Goal: Task Accomplishment & Management: Manage account settings

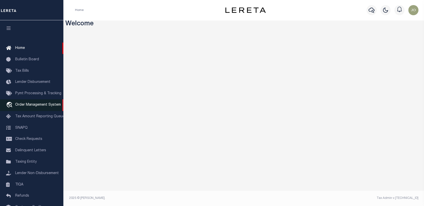
click at [26, 105] on span "Order Management System" at bounding box center [38, 105] width 46 height 4
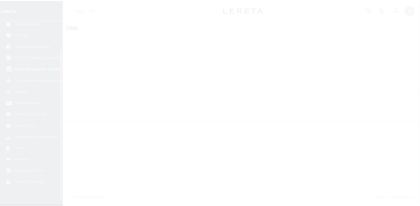
scroll to position [37, 0]
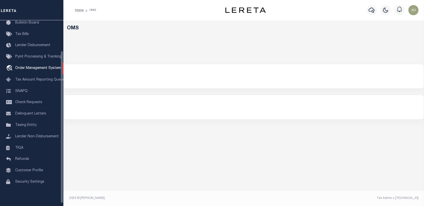
select select "200"
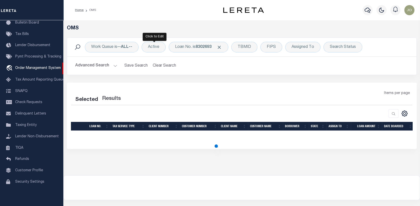
select select "200"
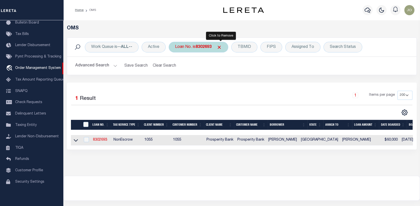
click at [221, 46] on span "Click to Remove" at bounding box center [219, 47] width 5 height 5
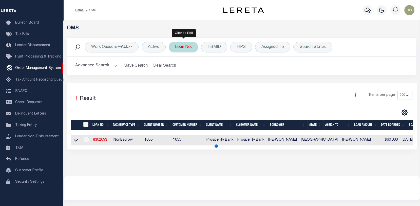
click at [186, 45] on div "Loan No." at bounding box center [183, 47] width 29 height 11
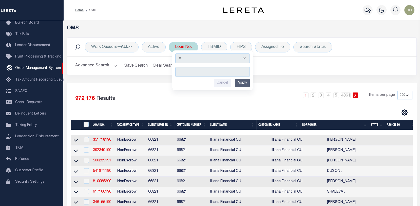
click at [180, 70] on input "text" at bounding box center [212, 72] width 75 height 10
type input "120128"
click at [245, 83] on input "Apply" at bounding box center [242, 83] width 15 height 8
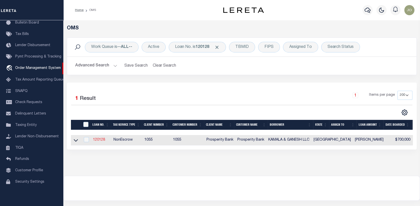
click at [98, 140] on link "120128" at bounding box center [99, 140] width 12 height 4
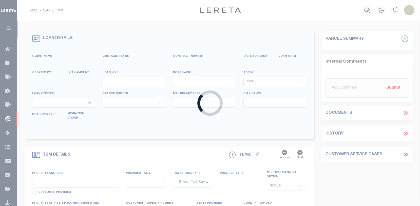
type input "120128"
type input "KAMALA & GANESH LLC"
select select
type input "558 RICHARDSON ST"
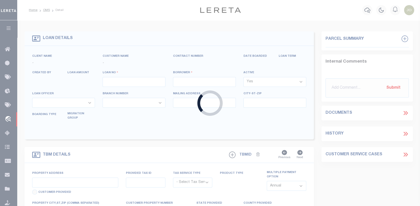
type input "JACKSBORO TX 76458"
select select "400"
select select "NonEscrow"
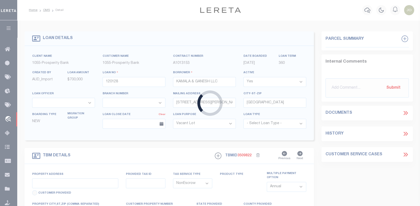
type input "304 N. MAIN ST."
select select
type input "JACKSBORO, TX 76458"
type input "TX"
select select
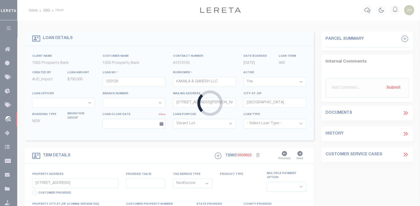
type textarea "BEING PART OF LOT NO. 3 OF BLOCK NO. 14 OF THE ORIGINAL TOWNSITE OF JACKSBORO J…"
select select "10657"
select select "3819"
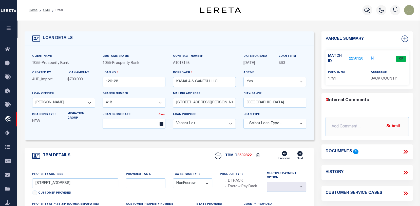
click at [357, 58] on link "2250120" at bounding box center [356, 58] width 14 height 5
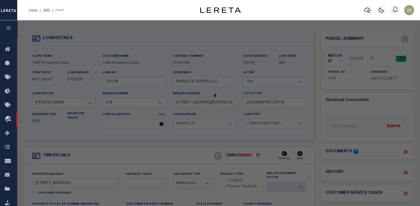
checkbox input "false"
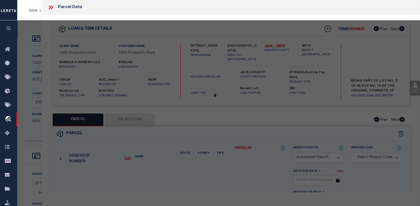
select select "CP"
type input "HAMAL KAMALA"
select select "AGW"
select select "ADD"
type input "304 N MAIN ST"
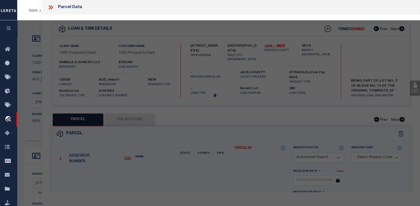
type input "JACKSBORO TX 76458"
type textarea "PT LT 3 BLK 14 JACKSBORO"
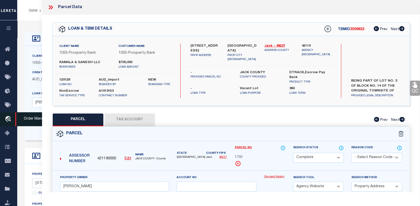
click at [9, 120] on icon "travel_explore" at bounding box center [9, 119] width 8 height 7
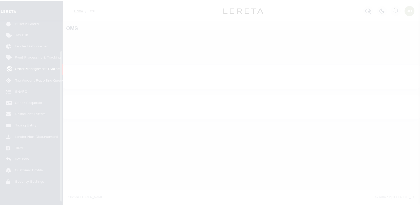
scroll to position [37, 0]
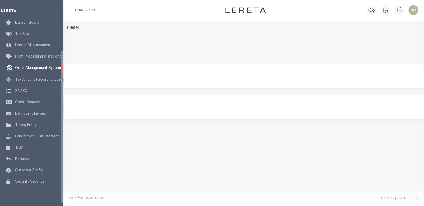
select select "200"
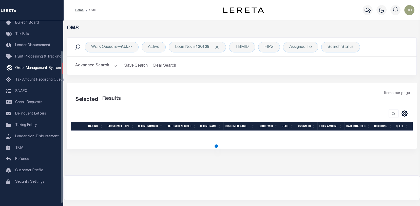
select select "200"
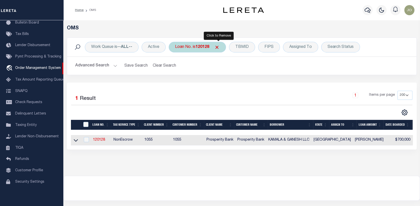
click at [219, 46] on span "Click to Remove" at bounding box center [217, 47] width 5 height 5
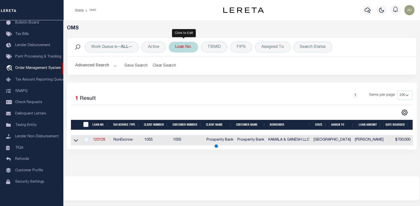
click at [183, 44] on div "Loan No." at bounding box center [183, 47] width 29 height 11
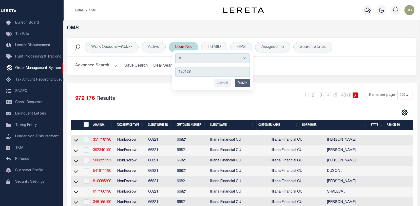
type input "120128"
click at [242, 78] on div "Is Contains 120128 Cancel Apply" at bounding box center [212, 70] width 81 height 40
click at [245, 81] on input "Apply" at bounding box center [242, 83] width 15 height 8
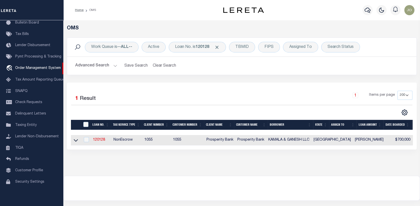
click at [95, 137] on td "120128" at bounding box center [101, 140] width 21 height 10
checkbox input "true"
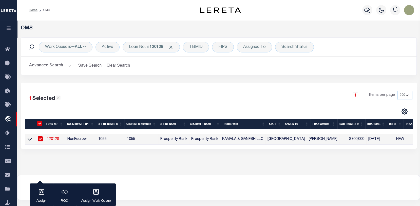
click at [54, 139] on link "120128" at bounding box center [53, 139] width 12 height 4
type input "120128"
type input "KAMALA & GANESH LLC"
select select
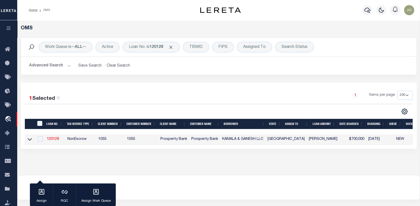
type input "558 RICHARDSON ST"
type input "JACKSBORO TX 76458"
select select "400"
select select "NonEscrow"
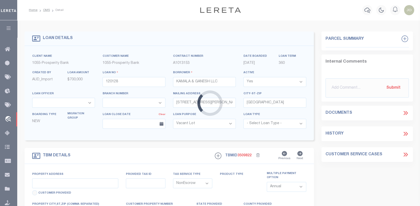
type input "304 N. MAIN ST."
select select
type input "JACKSBORO, TX 76458"
type input "[GEOGRAPHIC_DATA]"
select select
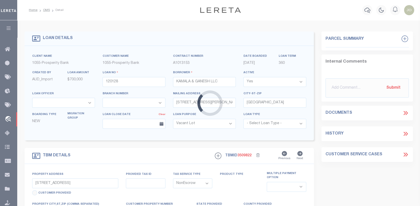
type textarea "BEING PART OF LOT NO. 3 OF BLOCK NO. 14 OF THE ORIGINAL TOWNSITE OF JACKSBORO J…"
select select "10657"
select select "3819"
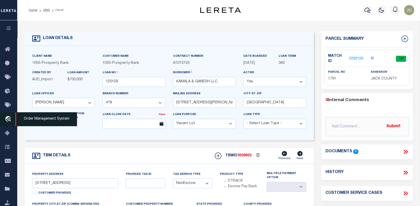
click at [7, 117] on icon "travel_explore" at bounding box center [9, 119] width 8 height 7
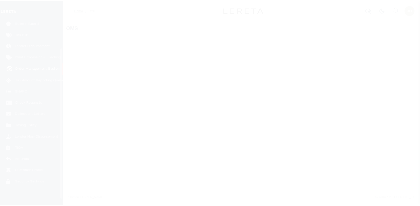
scroll to position [37, 0]
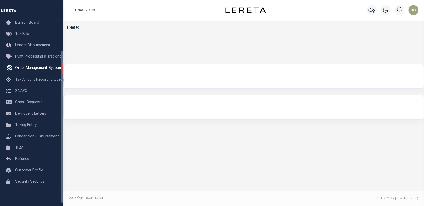
select select "200"
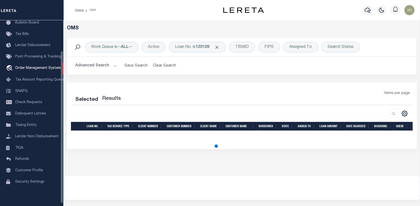
select select "200"
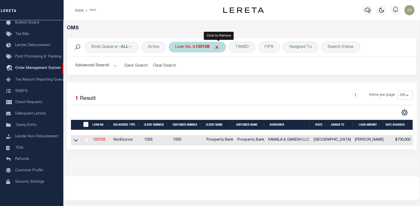
click at [220, 46] on span "Click to Remove" at bounding box center [217, 47] width 5 height 5
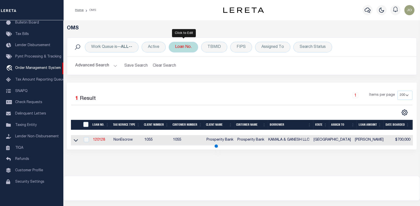
click at [189, 47] on div "Loan No." at bounding box center [183, 47] width 29 height 11
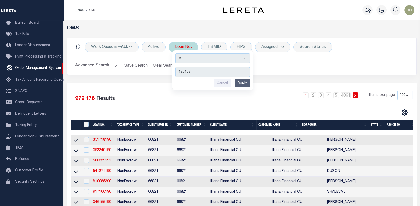
type input "120108"
click at [242, 81] on input "Apply" at bounding box center [242, 83] width 15 height 8
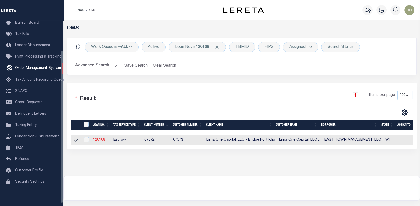
click at [100, 138] on link "120108" at bounding box center [99, 140] width 12 height 4
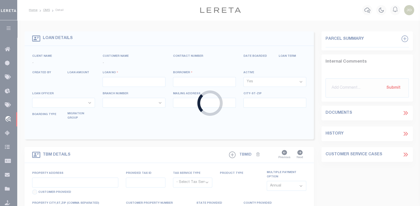
type input "120108"
type input "EAST TOWN MANAGEMENT, LLC"
select select
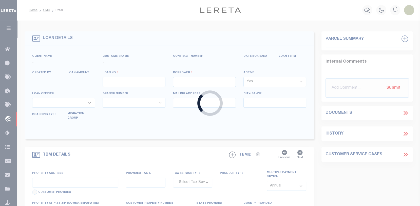
select select
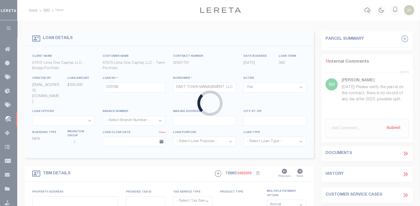
type input "[STREET_ADDRESS]"
radio input "true"
select select "Escrow"
select select
type input "[GEOGRAPHIC_DATA] WI 53210"
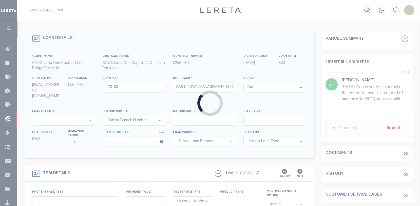
type input "120108-1"
type input "WI"
type textarea "COLLECTOR: ENTITY: PARCEL: 3080929000"
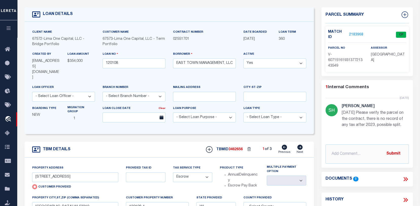
scroll to position [25, 0]
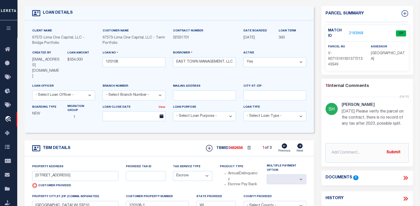
click at [357, 31] on link "2183968" at bounding box center [356, 33] width 14 height 5
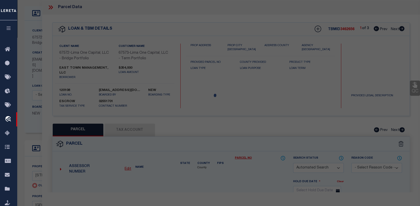
checkbox input "false"
select select "CP"
type input "MFA 2022-INV2 TRUST"
select select "AGW"
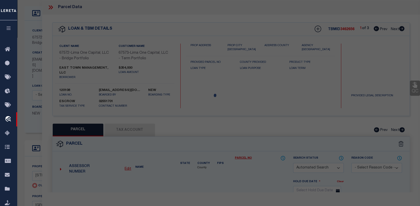
select select
type input "[STREET_ADDRESS]"
type input "[GEOGRAPHIC_DATA] WI 53210"
type textarea "parcel verified"
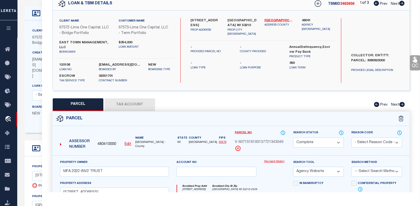
click at [275, 164] on link "Payment History" at bounding box center [275, 162] width 22 height 4
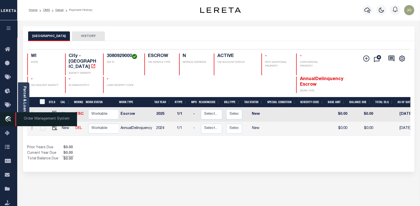
click at [10, 117] on icon "travel_explore" at bounding box center [9, 119] width 8 height 7
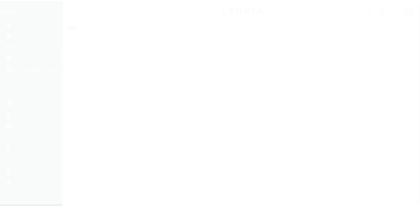
scroll to position [37, 0]
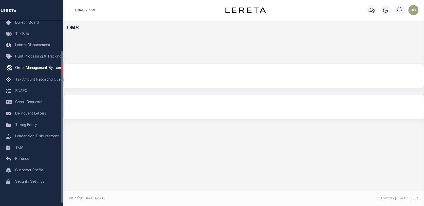
select select "200"
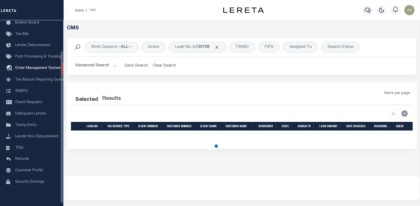
select select "200"
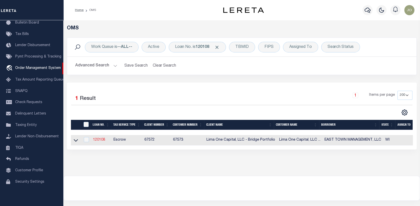
click at [99, 141] on link "120108" at bounding box center [99, 140] width 12 height 4
type input "120108"
type input "EAST TOWN MANAGEMENT, LLC"
select select
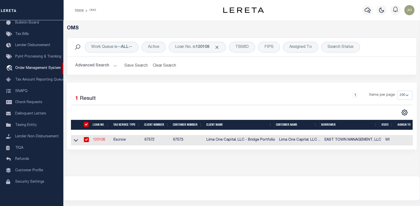
select select
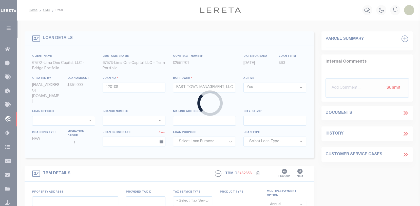
type input "[STREET_ADDRESS]"
radio input "true"
select select "Escrow"
select select
type input "[GEOGRAPHIC_DATA] WI 53210"
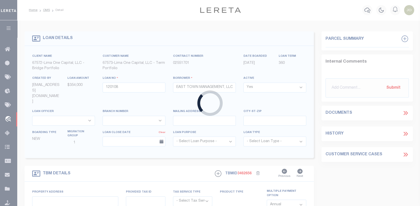
type input "120108-1"
type input "WI"
type textarea "COLLECTOR: ENTITY: PARCEL: 3080929000"
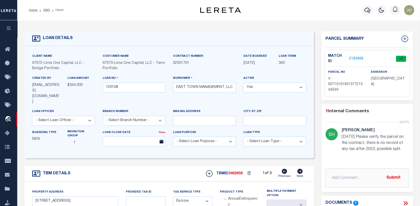
click at [355, 56] on p "2183968" at bounding box center [356, 59] width 14 height 6
click at [352, 58] on link "2183968" at bounding box center [356, 58] width 14 height 5
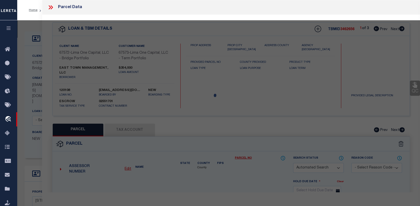
checkbox input "false"
select select "CP"
type input "MFA 2022-INV2 TRUST"
select select "AGW"
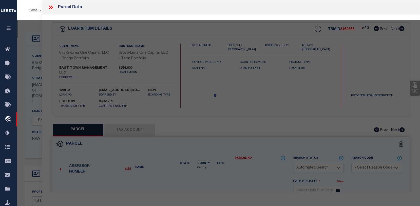
select select
type input "2728 N 37TH ST"
type input "[GEOGRAPHIC_DATA] WI 53210"
type textarea "parcel verified"
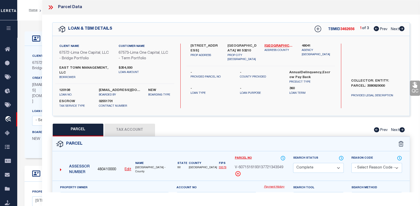
click at [127, 133] on button "Tax Account" at bounding box center [129, 130] width 51 height 13
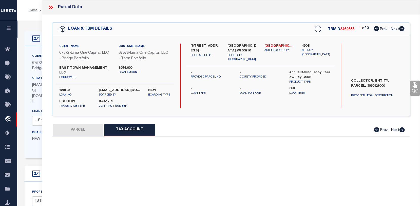
select select "100"
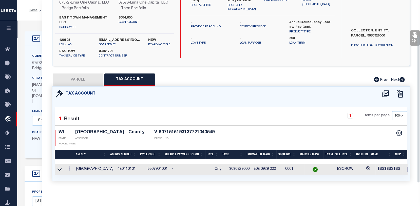
scroll to position [51, 0]
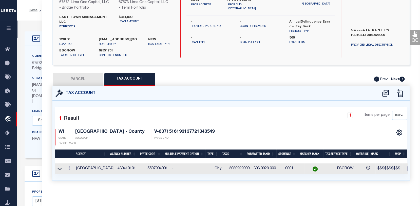
click at [26, 129] on div "Client Name 67572 - Lima One Capital, LLC - Bridge Portfolio Customer Name 6757…" at bounding box center [170, 102] width 290 height 112
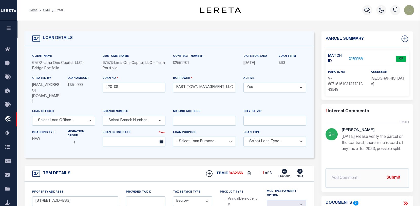
click at [302, 169] on icon at bounding box center [300, 171] width 5 height 5
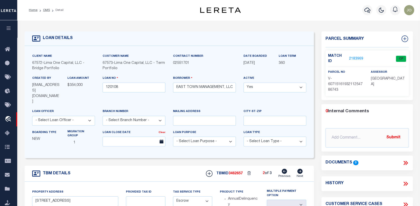
type input "1556 W MITCHELL STREET"
radio input "false"
select select
type input "MILWAUKEE WI 53204"
type input "120108-2"
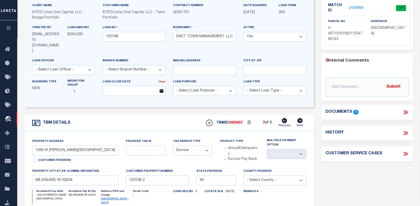
click at [299, 118] on icon at bounding box center [300, 120] width 5 height 5
type input "2438-2440 N 51ST STREET"
select select
type input "MILWAUKEE WI 53210"
type input "120108-3"
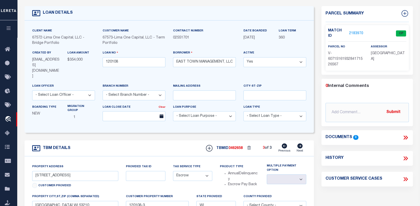
scroll to position [25, 0]
click at [284, 144] on icon at bounding box center [284, 146] width 5 height 5
type input "1556 W MITCHELL STREET"
select select
type input "MILWAUKEE WI 53204"
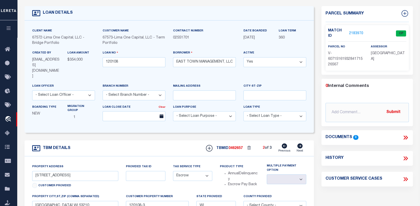
type input "120108-2"
click at [284, 144] on icon at bounding box center [284, 146] width 5 height 5
type input "2728-2730 N 37TH STREET"
radio input "true"
select select
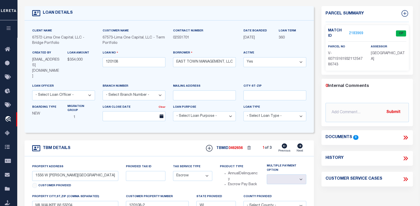
type input "MILWAUKEE WI 53210"
type input "120108-1"
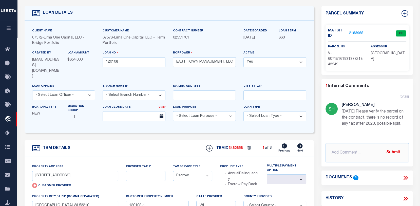
click at [301, 144] on icon at bounding box center [300, 146] width 6 height 5
type input "1556 W [PERSON_NAME][GEOGRAPHIC_DATA]"
radio input "false"
select select
type input "MILWAUKEE WI 53204"
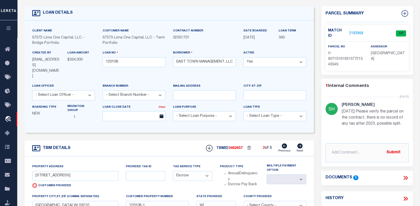
type input "120108-2"
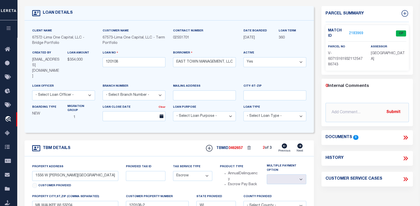
click at [301, 144] on icon at bounding box center [300, 146] width 6 height 5
type input "2438-2440 N 51ST STREET"
select select
type input "MILWAUKEE WI 53210"
type input "120108-3"
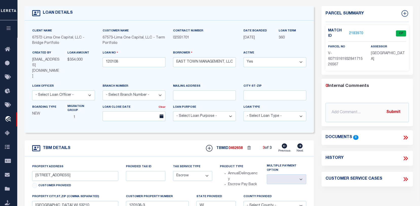
click at [286, 144] on icon at bounding box center [284, 146] width 5 height 5
type input "1556 W [PERSON_NAME][GEOGRAPHIC_DATA]"
select select
type input "MILWAUKEE WI 53204"
type input "120108-2"
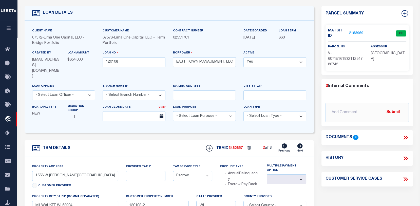
click at [287, 144] on icon at bounding box center [284, 146] width 5 height 5
type input "2728-2730 N 37TH STREET"
radio input "true"
select select
type input "MILWAUKEE WI 53210"
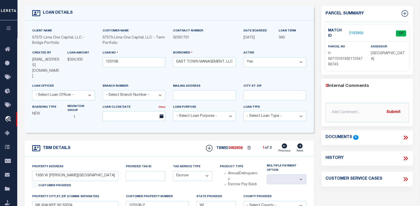
type input "120108-1"
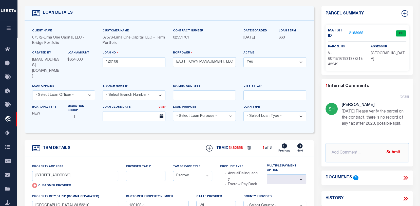
click at [360, 33] on link "2183968" at bounding box center [356, 33] width 14 height 5
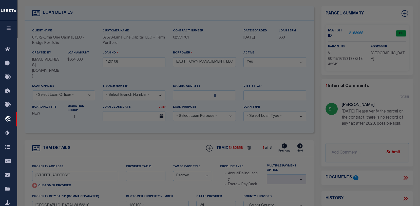
select select "AS"
select select
checkbox input "false"
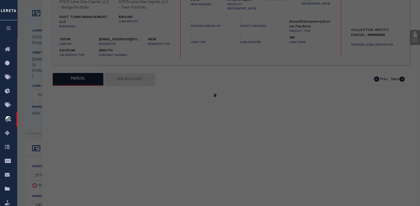
select select "CP"
type input "MFA 2022-INV2 TRUST"
select select "AGW"
select select
type input "2728 N 37TH ST"
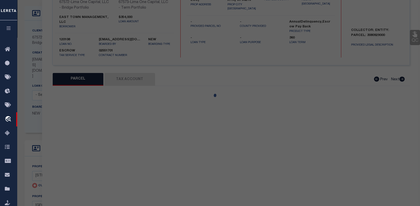
type input "MILWAUKEE WI 53210"
type textarea "parcel verified"
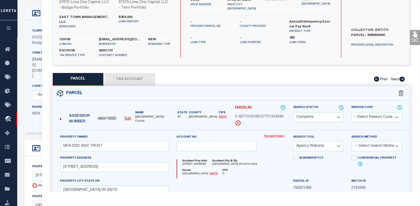
click at [272, 139] on link "Payment History" at bounding box center [275, 136] width 22 height 4
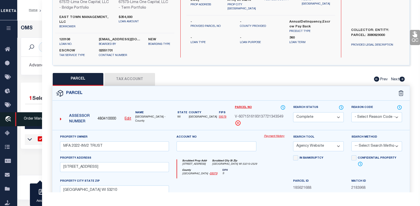
click at [8, 120] on icon "travel_explore" at bounding box center [9, 119] width 8 height 7
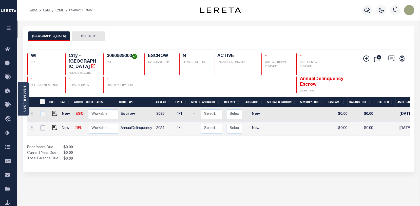
click at [41, 126] on input "checkbox" at bounding box center [42, 128] width 5 height 5
checkbox input "true"
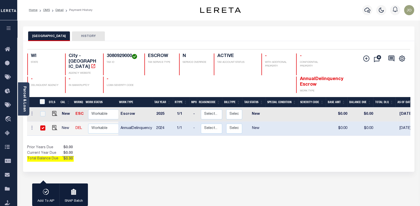
click at [52, 125] on div at bounding box center [53, 126] width 3 height 2
click at [54, 125] on img "" at bounding box center [54, 127] width 5 height 5
checkbox input "false"
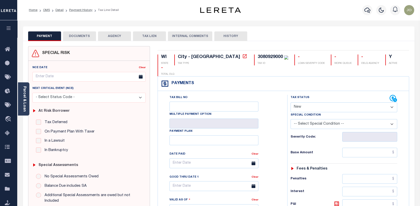
click at [392, 102] on select "- Select Status Code - Open Due/Unpaid Paid Incomplete No Tax Due Internal Refu…" at bounding box center [344, 107] width 107 height 10
select select "PYD"
click at [291, 102] on select "- Select Status Code - Open Due/Unpaid Paid Incomplete No Tax Due Internal Refu…" at bounding box center [344, 107] width 107 height 10
type input "[DATE]"
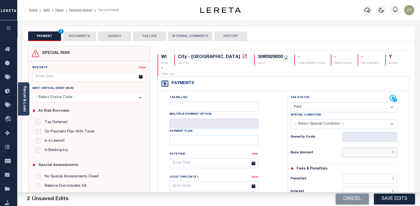
click at [395, 148] on input "text" at bounding box center [370, 153] width 55 height 10
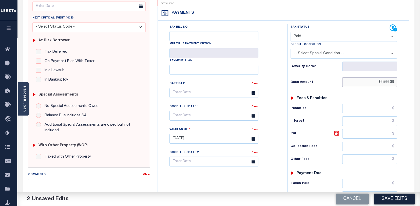
scroll to position [76, 0]
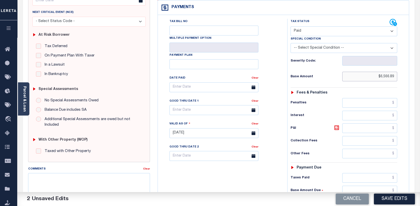
type input "$6,566.89"
click at [394, 173] on input "text" at bounding box center [370, 178] width 55 height 10
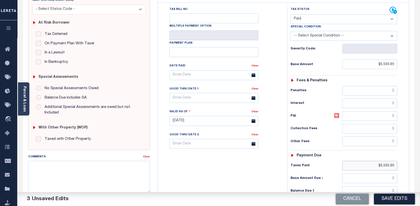
scroll to position [101, 0]
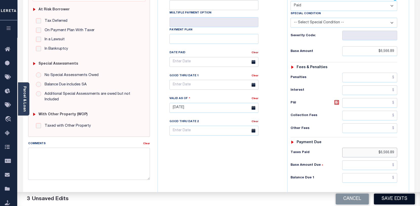
type input "$6,566.89"
click at [401, 197] on button "Save Edits" at bounding box center [394, 199] width 41 height 11
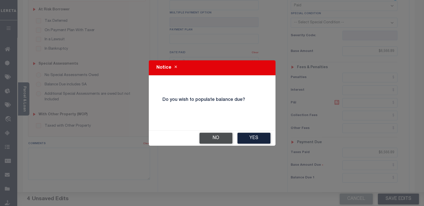
click at [217, 138] on button "No" at bounding box center [216, 138] width 33 height 11
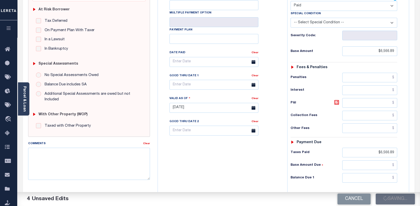
checkbox input "false"
type input "$6,566.89"
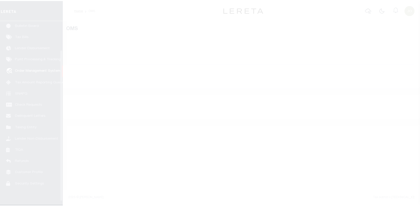
scroll to position [37, 0]
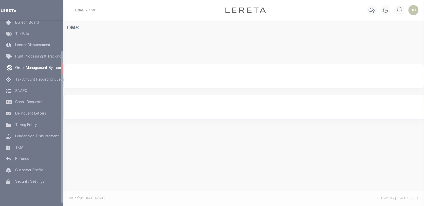
select select "200"
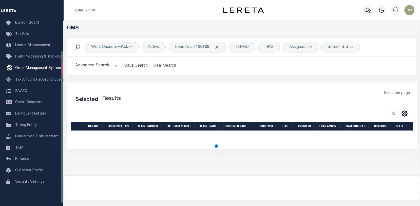
select select "200"
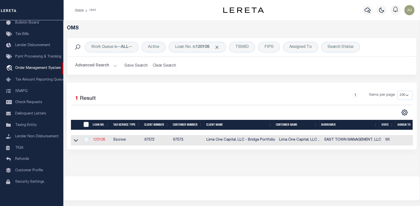
click at [98, 140] on link "120108" at bounding box center [99, 140] width 12 height 4
type input "120108"
type input "EAST TOWN MANAGEMENT, LLC"
select select
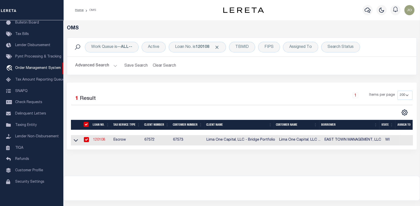
select select
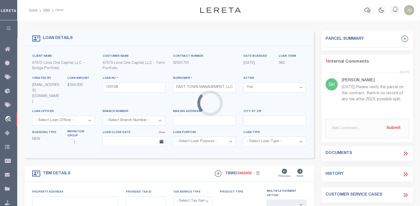
type input "2728-2730 N 37TH STREET"
radio input "true"
select select "Escrow"
select select
type input "MILWAUKEE WI 53210"
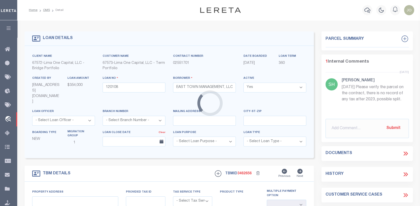
type input "120108-1"
type input "WI"
type textarea "COLLECTOR: ENTITY: PARCEL: 3080929000"
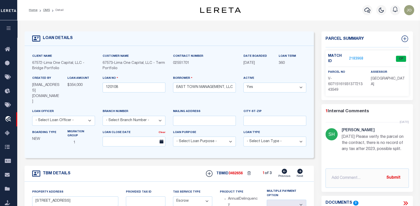
click at [300, 169] on icon at bounding box center [300, 171] width 5 height 5
type input "1556 W [PERSON_NAME][GEOGRAPHIC_DATA]"
radio input "false"
select select
type input "MILWAUKEE WI 53204"
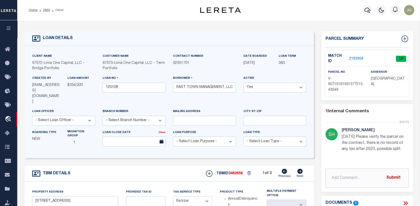
type input "120108-2"
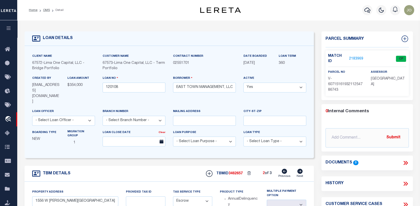
click at [354, 57] on link "2183969" at bounding box center [356, 58] width 14 height 5
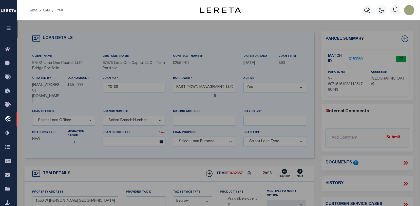
checkbox input "false"
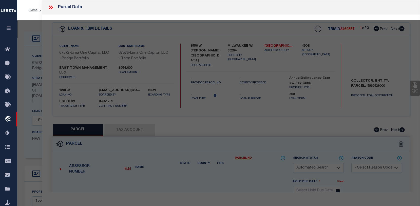
select select "CP"
type input "EAST TOWN MANAGEMENT, LLC"
select select "AGW"
select select
type input "1556 W [PERSON_NAME][GEOGRAPHIC_DATA]"
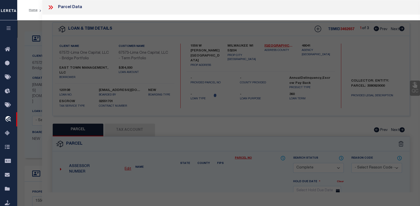
type input "MILWAUKEE WI 53204"
type textarea "Parcel verified."
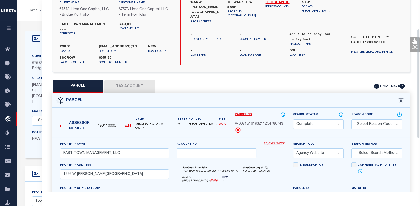
scroll to position [51, 0]
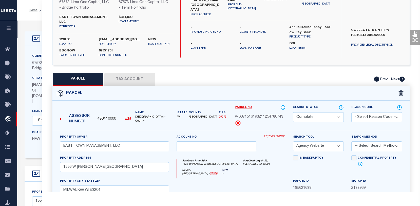
click at [273, 139] on link "Payment History" at bounding box center [275, 136] width 22 height 4
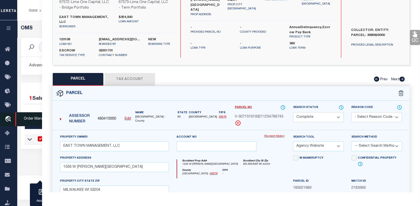
click at [10, 119] on icon "travel_explore" at bounding box center [9, 119] width 8 height 7
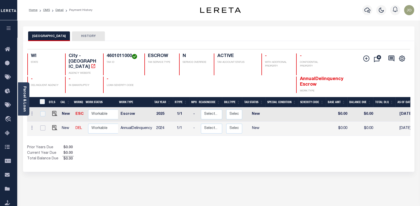
click at [43, 126] on input "checkbox" at bounding box center [42, 128] width 5 height 5
checkbox input "true"
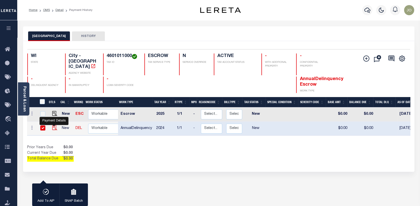
click at [53, 125] on img "" at bounding box center [54, 127] width 5 height 5
checkbox input "false"
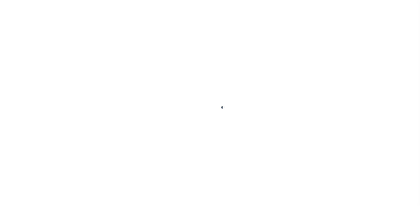
select select "NW2"
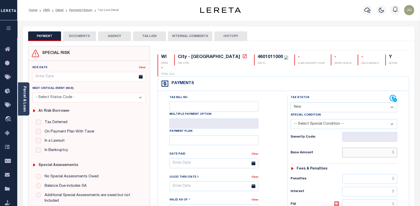
click at [394, 148] on input "text" at bounding box center [370, 153] width 55 height 10
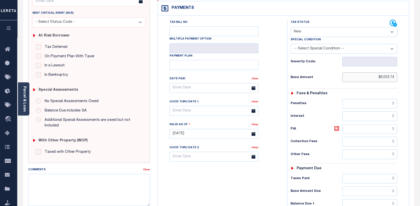
scroll to position [76, 0]
type input "$8,053.74"
type input "[DATE]"
click at [394, 173] on input "text" at bounding box center [370, 178] width 55 height 10
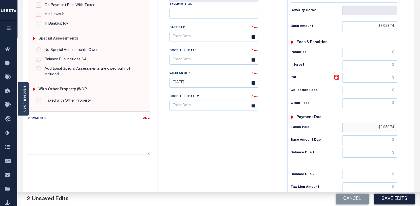
scroll to position [127, 0]
type input "$8,053.74"
click at [395, 170] on input "text" at bounding box center [370, 175] width 55 height 10
type input "$0.00"
click at [394, 201] on button "Save Edits" at bounding box center [394, 199] width 41 height 11
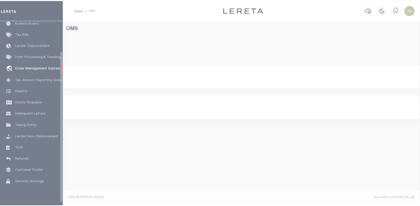
scroll to position [37, 0]
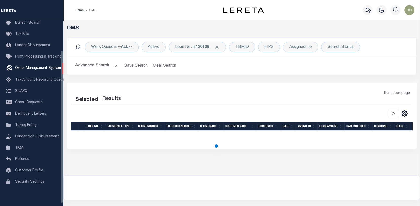
select select "200"
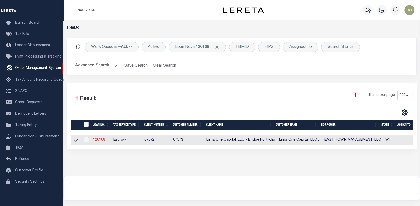
click at [101, 140] on link "120108" at bounding box center [99, 140] width 12 height 4
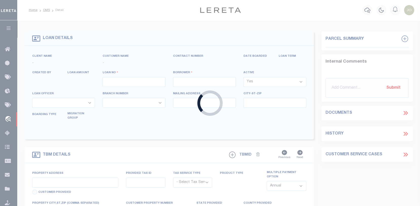
type input "120108"
type input "EAST TOWN MANAGEMENT, LLC"
select select
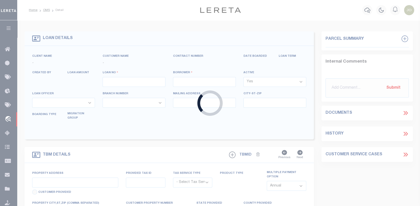
select select
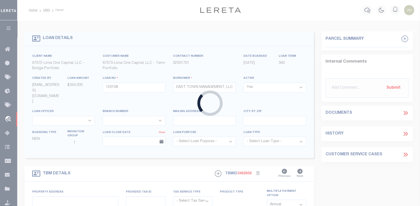
type input "2728-2730 N 37TH STREET"
radio input "true"
select select "Escrow"
select select
type input "MILWAUKEE WI 53210"
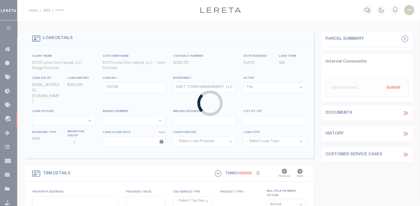
type input "120108-1"
type input "WI"
type textarea "COLLECTOR: ENTITY: PARCEL: 3080929000"
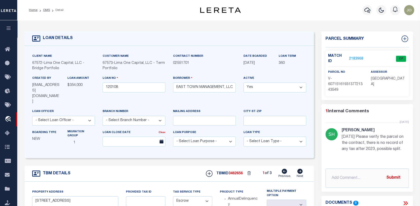
click at [303, 169] on link "Next" at bounding box center [300, 174] width 7 height 10
type input "1556 W [PERSON_NAME][GEOGRAPHIC_DATA]"
radio input "false"
select select
type input "MILWAUKEE WI 53204"
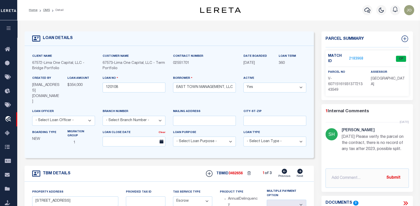
type input "120108-2"
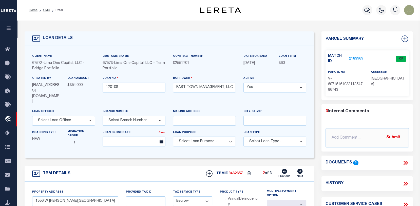
click at [357, 58] on link "2183969" at bounding box center [356, 58] width 14 height 5
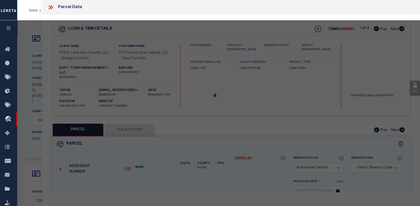
checkbox input "false"
select select "CP"
type input "EAST TOWN MANAGEMENT, LLC"
select select "AGW"
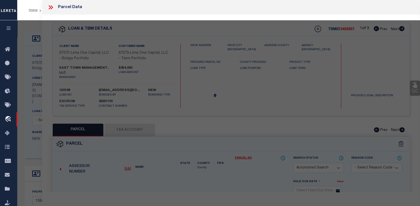
select select
type input "1556 W [PERSON_NAME][GEOGRAPHIC_DATA]"
type input "MILWAUKEE WI 53204"
type textarea "Parcel verified."
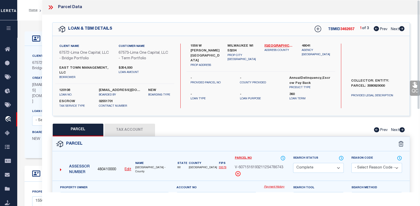
click at [269, 189] on link "Payment History" at bounding box center [275, 187] width 22 height 4
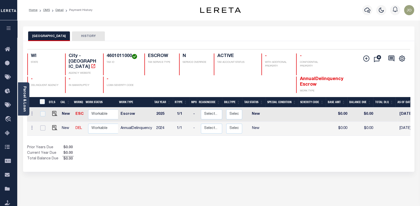
click at [43, 126] on input "checkbox" at bounding box center [42, 128] width 5 height 5
checkbox input "true"
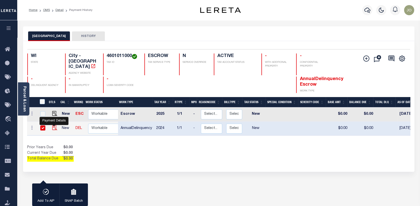
click at [52, 125] on img "" at bounding box center [54, 127] width 5 height 5
checkbox input "false"
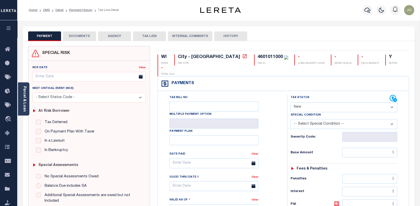
click at [392, 102] on select "- Select Status Code - Open Due/Unpaid Paid Incomplete No Tax Due Internal Refu…" at bounding box center [344, 107] width 107 height 10
select select "PYD"
click at [291, 102] on select "- Select Status Code - Open Due/Unpaid Paid Incomplete No Tax Due Internal Refu…" at bounding box center [344, 107] width 107 height 10
type input "[DATE]"
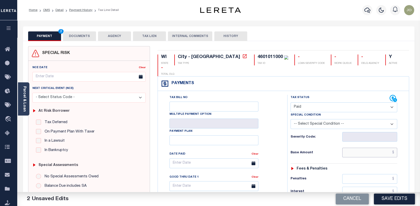
click at [394, 148] on input "text" at bounding box center [370, 153] width 55 height 10
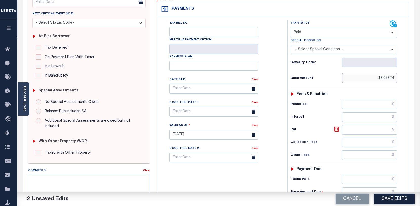
scroll to position [76, 0]
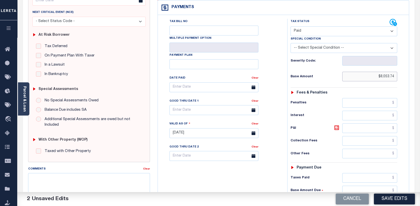
type input "$8,053.74"
click at [394, 173] on input "text" at bounding box center [370, 178] width 55 height 10
type input "$"
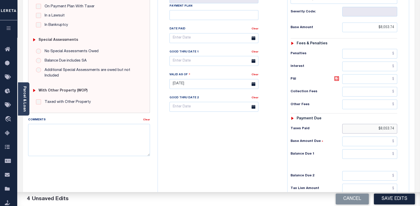
scroll to position [127, 0]
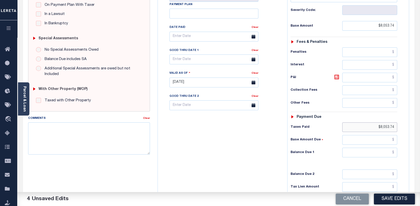
type input "$8,053.74"
click at [395, 148] on input "text" at bounding box center [370, 153] width 55 height 10
type input "$0.00"
click at [395, 198] on button "Save Edits" at bounding box center [394, 199] width 41 height 11
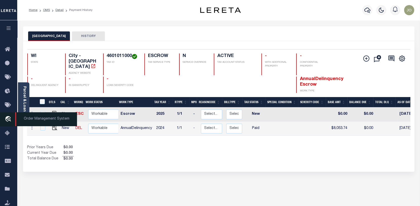
click at [7, 118] on icon "travel_explore" at bounding box center [9, 119] width 8 height 7
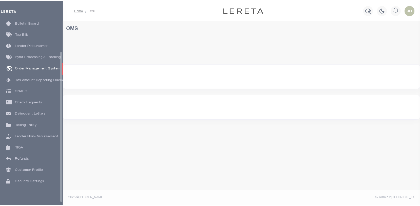
scroll to position [37, 0]
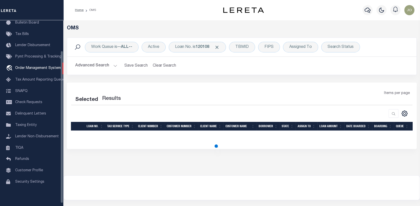
select select "200"
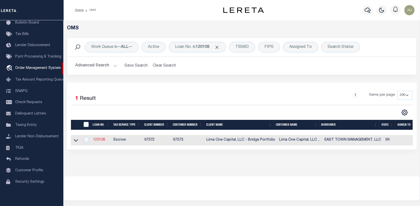
click at [100, 139] on link "120108" at bounding box center [99, 140] width 12 height 4
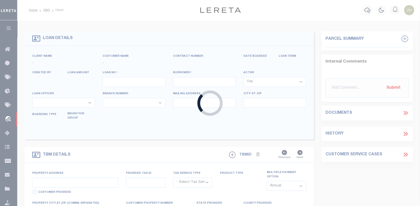
type input "120108"
type input "EAST TOWN MANAGEMENT, LLC"
select select
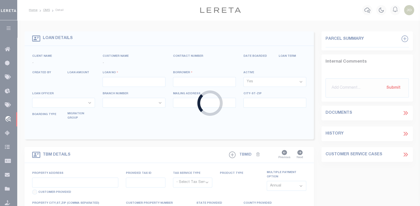
select select
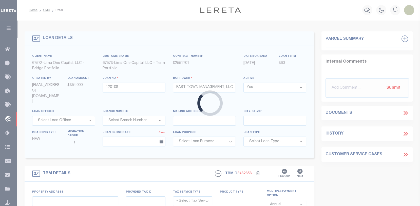
type input "2728-2730 N 37TH STREET"
radio input "true"
select select "Escrow"
select select
type input "[GEOGRAPHIC_DATA] WI 53210"
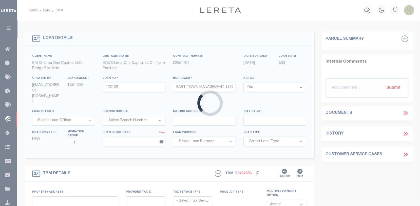
type input "120108-1"
type input "WI"
type textarea "COLLECTOR: ENTITY: PARCEL: 3080929000"
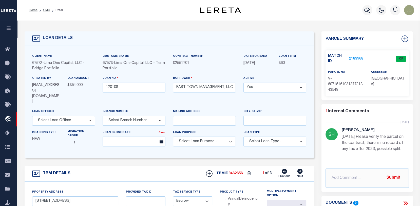
click at [303, 169] on icon at bounding box center [300, 171] width 5 height 5
type input "1556 W MITCHELL STREET"
radio input "false"
select select
type input "MILWAUKEE WI 53204"
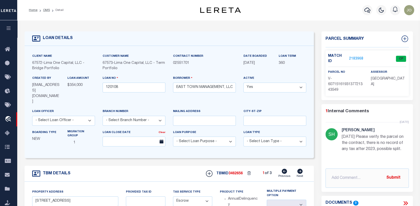
type input "120108-2"
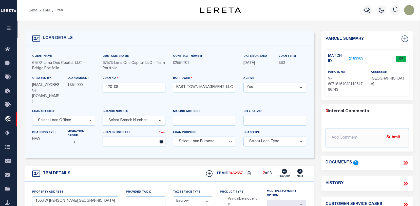
click at [299, 169] on icon at bounding box center [300, 171] width 6 height 5
type input "2438-2440 N 51ST STREET"
select select
type input "MILWAUKEE WI 53210"
type input "120108-3"
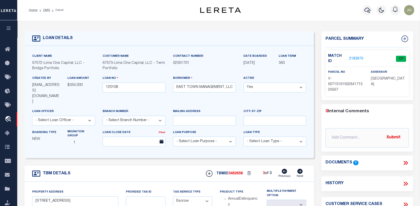
click at [357, 58] on link "2183970" at bounding box center [356, 58] width 14 height 5
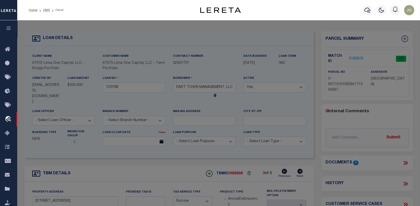
checkbox input "false"
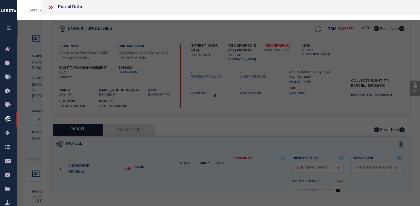
select select "CP"
type input "EAST TOWN MANAGEMENT, LLC"
select select "AGW"
select select
type input "2438-2440 N 51ST STREET"
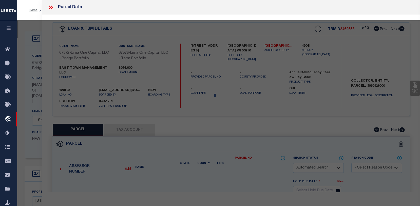
type input "MILWAUKEE WI 53210"
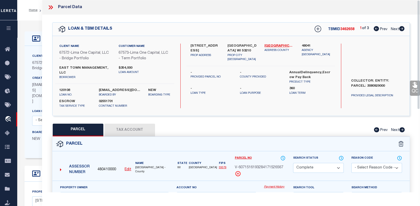
click at [275, 189] on link "Payment History" at bounding box center [275, 187] width 22 height 4
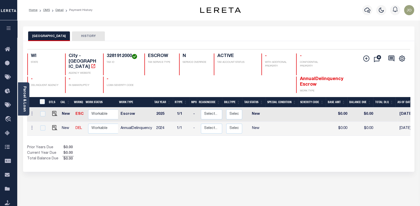
click at [38, 124] on td at bounding box center [42, 129] width 11 height 14
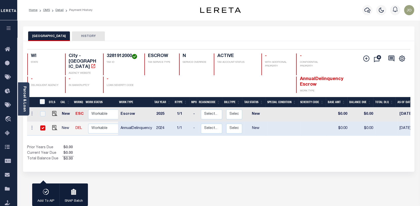
checkbox input "true"
click at [36, 123] on td at bounding box center [32, 129] width 10 height 14
checkbox input "false"
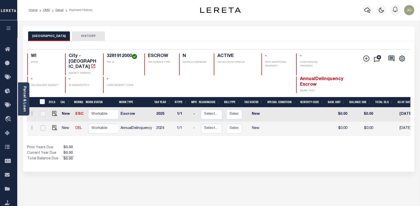
click at [40, 126] on input "checkbox" at bounding box center [42, 128] width 5 height 5
checkbox input "true"
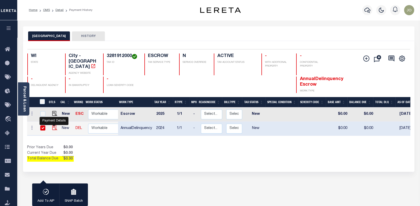
click at [53, 125] on img "" at bounding box center [54, 127] width 5 height 5
checkbox input "false"
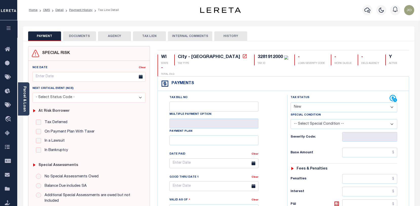
click at [392, 102] on select "- Select Status Code - Open Due/Unpaid Paid Incomplete No Tax Due Internal Refu…" at bounding box center [344, 107] width 107 height 10
select select "PYD"
click at [291, 102] on select "- Select Status Code - Open Due/Unpaid Paid Incomplete No Tax Due Internal Refu…" at bounding box center [344, 107] width 107 height 10
type input "[DATE]"
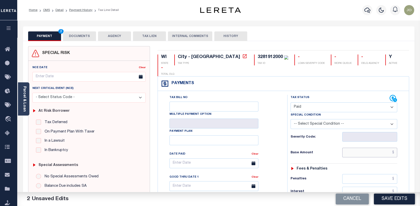
click at [394, 148] on input "text" at bounding box center [370, 153] width 55 height 10
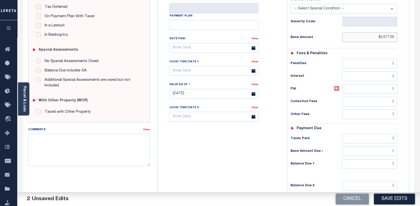
scroll to position [127, 0]
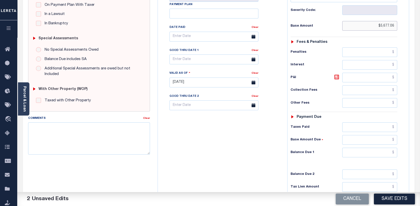
type input "$5,677.06"
click at [395, 122] on input "text" at bounding box center [370, 127] width 55 height 10
type input "$5,677.06"
click at [395, 148] on input "text" at bounding box center [370, 153] width 55 height 10
type input "$0.00"
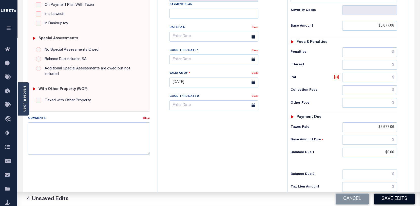
click at [397, 197] on button "Save Edits" at bounding box center [394, 199] width 41 height 11
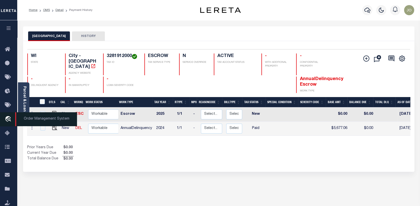
click at [7, 120] on icon "travel_explore" at bounding box center [9, 119] width 8 height 7
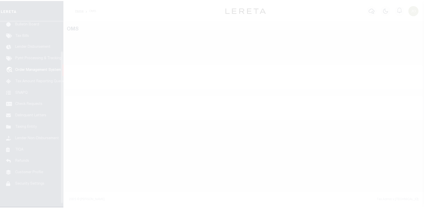
scroll to position [37, 0]
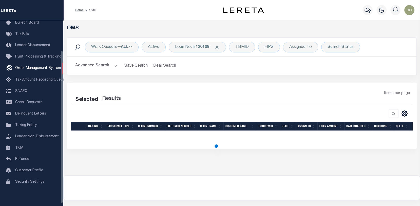
select select "200"
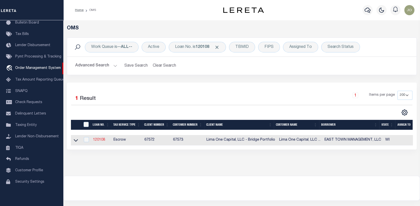
click at [99, 141] on link "120108" at bounding box center [99, 140] width 12 height 4
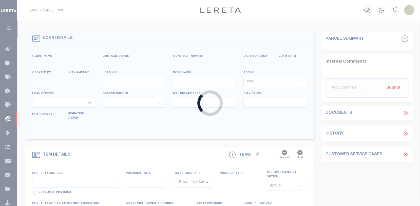
type input "120108"
type input "EAST TOWN MANAGEMENT, LLC"
select select
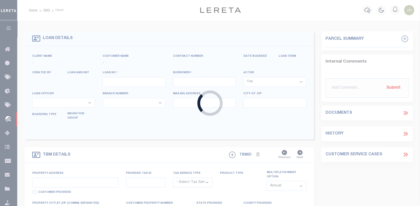
select select
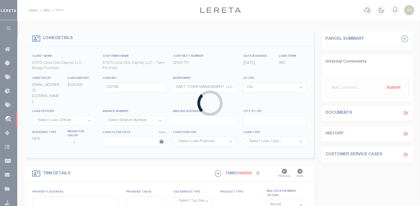
type input "2728-2730 N 37TH STREET"
radio input "true"
select select "Escrow"
select select
type input "MILWAUKEE WI 53210"
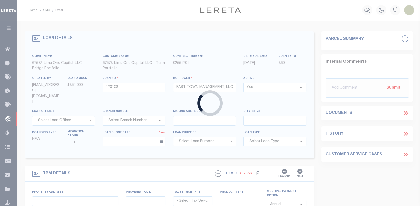
type input "120108-1"
type input "WI"
type textarea "COLLECTOR: ENTITY: PARCEL: 3080929000"
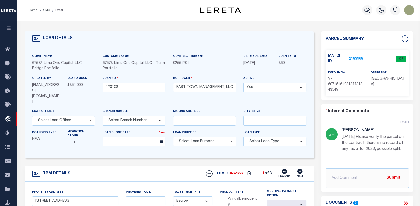
click at [298, 169] on icon at bounding box center [300, 171] width 5 height 5
type input "1556 W MITCHELL STREET"
radio input "false"
select select
type input "MILWAUKEE WI 53204"
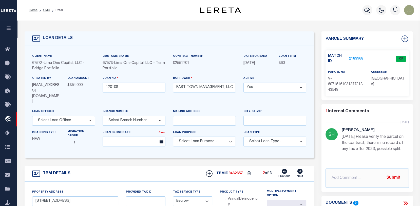
type input "120108-2"
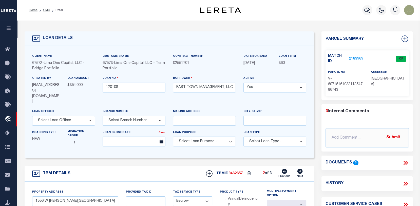
click at [298, 169] on icon at bounding box center [300, 171] width 5 height 5
type input "2438-2440 N 51ST STREET"
select select
type input "MILWAUKEE WI 53210"
type input "120108-3"
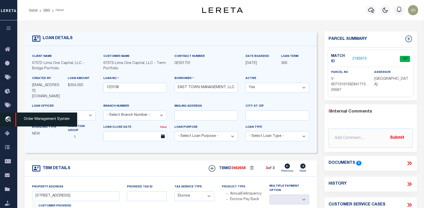
click at [6, 119] on icon "travel_explore" at bounding box center [9, 119] width 8 height 7
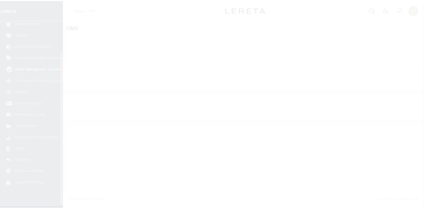
scroll to position [37, 0]
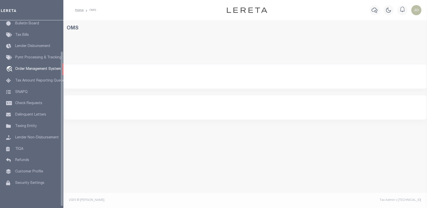
select select "200"
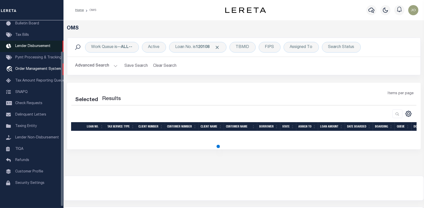
select select "200"
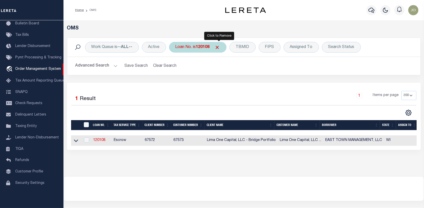
click at [219, 47] on span "Click to Remove" at bounding box center [217, 47] width 5 height 5
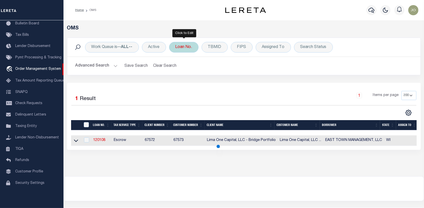
click at [185, 46] on div "Loan No." at bounding box center [183, 47] width 29 height 11
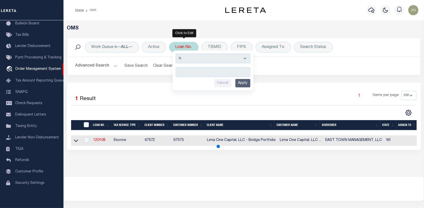
click at [178, 74] on input "text" at bounding box center [212, 72] width 75 height 10
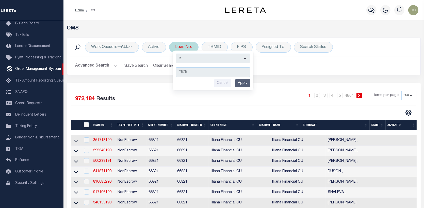
type input "2675"
click at [245, 83] on input "Apply" at bounding box center [242, 83] width 15 height 8
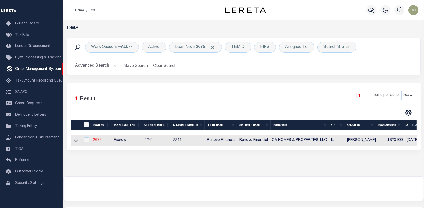
click at [100, 139] on link "2675" at bounding box center [97, 140] width 8 height 4
type input "2675"
type input "CA HOMES & PROPERTIES, LLC"
select select
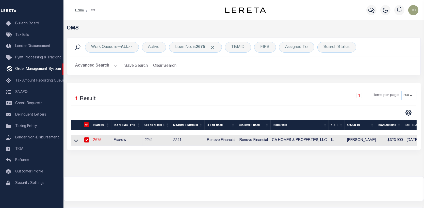
type input "910 Young St."
type input "Lemont IL 60439"
select select "Escrow"
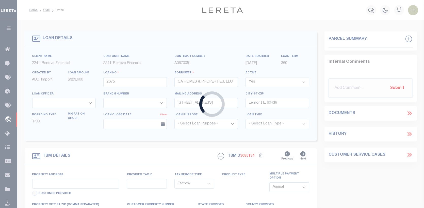
type input "17819 Commercial Avenue"
type input "30-31-107-012-0000"
select select
type input "Lansing, IL 60438"
type input "a0k2L00001CyAXh"
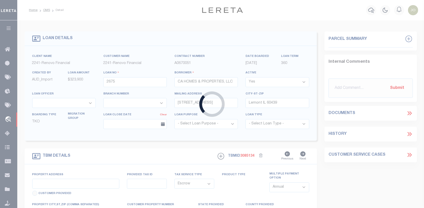
type input "IL"
select select
select select "25066"
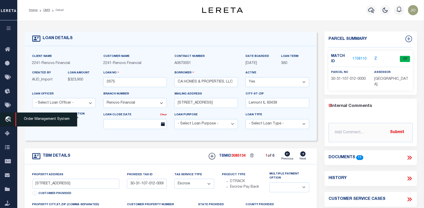
click at [10, 121] on icon "travel_explore" at bounding box center [9, 119] width 8 height 7
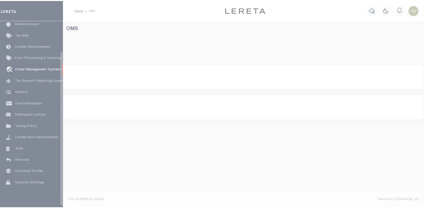
scroll to position [37, 0]
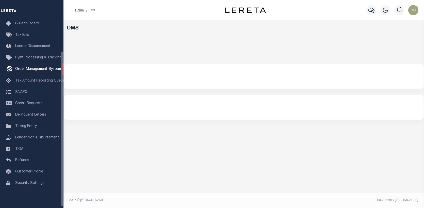
select select "200"
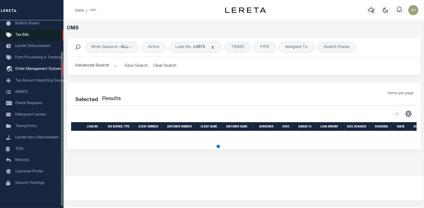
select select "200"
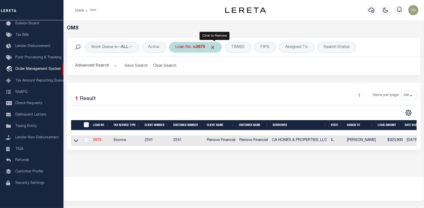
click at [214, 45] on span "Click to Remove" at bounding box center [212, 47] width 5 height 5
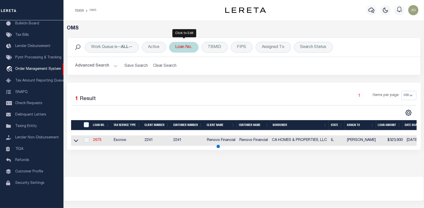
click at [185, 45] on div "Loan No." at bounding box center [183, 47] width 29 height 11
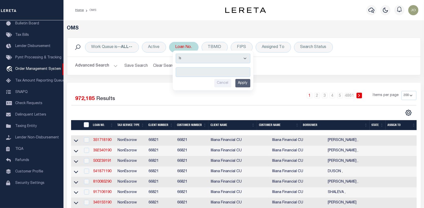
click at [181, 71] on input "text" at bounding box center [212, 72] width 75 height 10
type input "2030103220"
click at [241, 82] on input "Apply" at bounding box center [242, 83] width 15 height 8
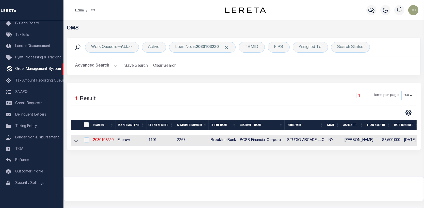
click at [101, 137] on td "2030103220" at bounding box center [103, 140] width 24 height 10
checkbox input "true"
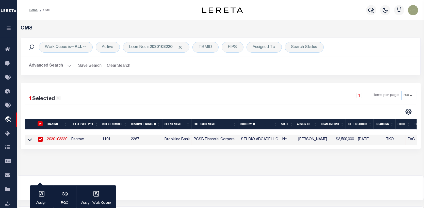
click at [50, 137] on link "2030103220" at bounding box center [57, 139] width 20 height 4
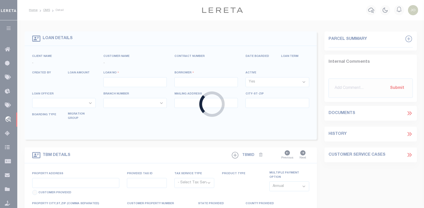
type input "2030103220"
type input "STUDIO ARCADE LLC"
select select
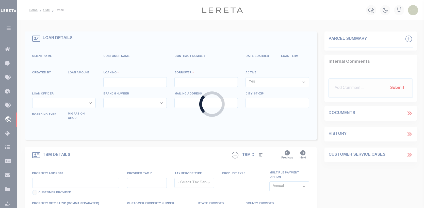
select select "Escrow"
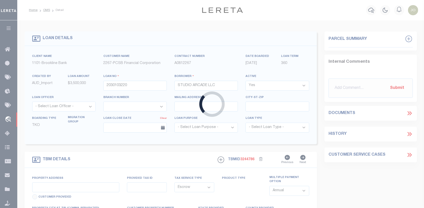
type input "[STREET_ADDRESS]"
type input "552401 011 0004 001"
type input "[GEOGRAPHIC_DATA] [GEOGRAPHIC_DATA] 10708"
type input "14628"
type input "NY"
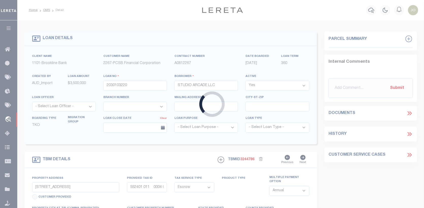
select select
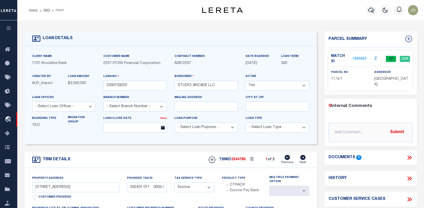
click at [298, 157] on div "TBMID 3244786 1 of 2 Previous Next" at bounding box center [257, 160] width 104 height 10
click at [301, 157] on icon at bounding box center [302, 157] width 5 height 5
type input "552401/011 /0004/001"
select select
type textarea "LEGAL DESCRIPTION ON FILE. DOCUMENT ID: 0157197931"
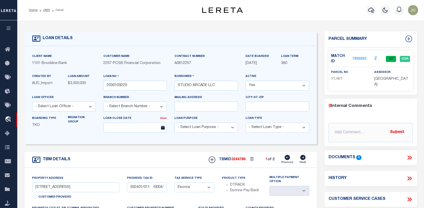
select select
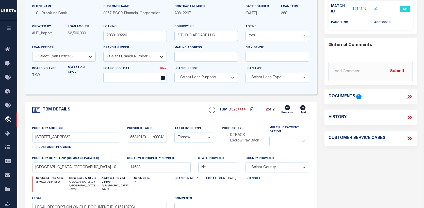
scroll to position [51, 0]
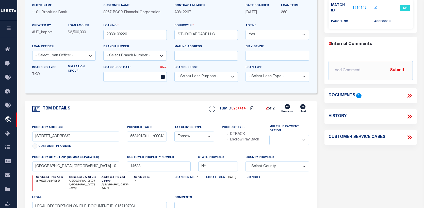
click at [408, 92] on icon at bounding box center [409, 95] width 7 height 7
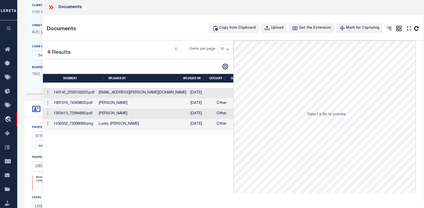
click at [116, 90] on td "Waziha.Akhter@accumatchcustomers.com" at bounding box center [143, 93] width 92 height 10
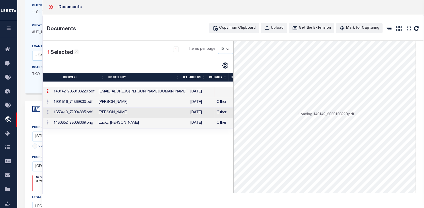
click at [116, 87] on div at bounding box center [178, 84] width 271 height 5
click at [7, 116] on icon "travel_explore" at bounding box center [9, 119] width 8 height 7
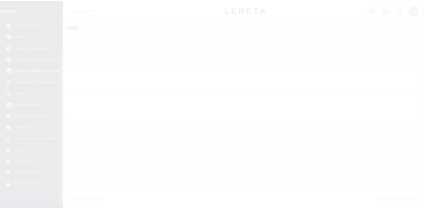
scroll to position [37, 0]
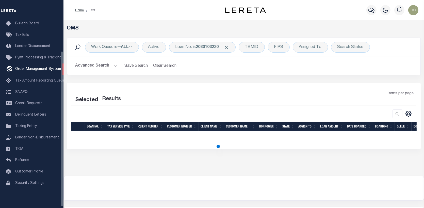
select select "200"
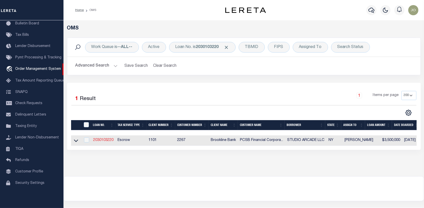
click at [105, 138] on link "2030103220" at bounding box center [103, 140] width 20 height 4
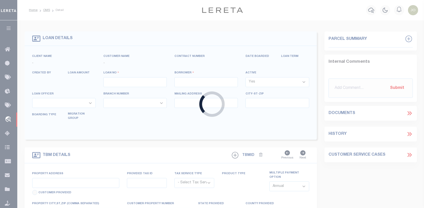
type input "2030103220"
type input "STUDIO ARCADE LLC"
select select
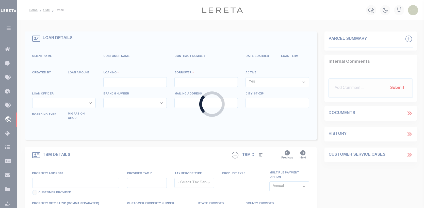
select select "Escrow"
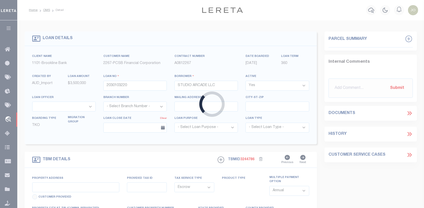
type input "[STREET_ADDRESS]"
type input "552401 011 0004 001"
type input "[GEOGRAPHIC_DATA] [GEOGRAPHIC_DATA] 10708"
type input "14628"
type input "NY"
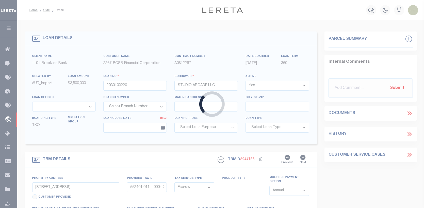
select select
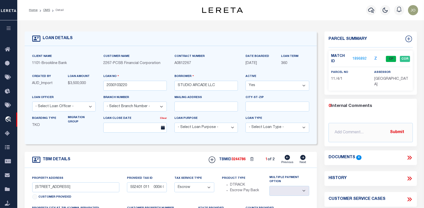
click at [360, 56] on link "1896892" at bounding box center [359, 58] width 14 height 5
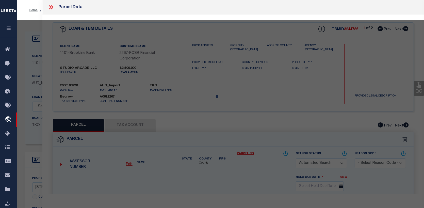
checkbox input "false"
select select "CP"
type input "STUDIO ARCADE LLC"
select select
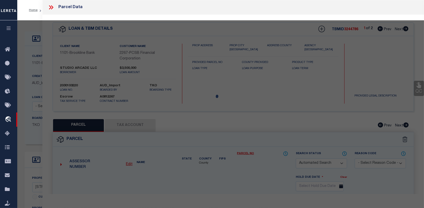
type input "[STREET_ADDRESS]"
checkbox input "false"
type input "[GEOGRAPHIC_DATA] [GEOGRAPHIC_DATA] 10708"
type textarea "Tax ID Special Project"
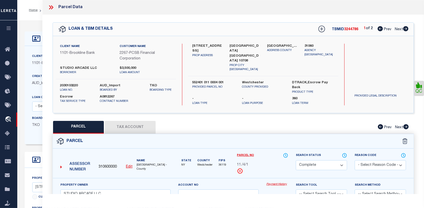
click at [128, 126] on button "Tax Account" at bounding box center [130, 127] width 51 height 13
select select "100"
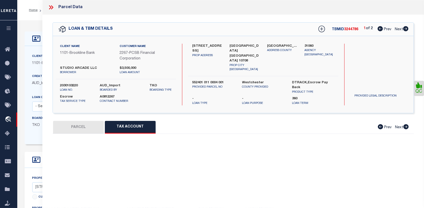
select select "100"
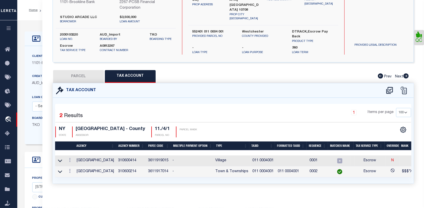
click at [82, 74] on button "PARCEL" at bounding box center [78, 76] width 51 height 13
select select "AS"
checkbox input "false"
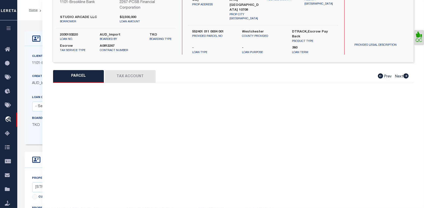
select select "CP"
type input "STUDIO ARCADE LLC"
select select
type input "24 PONDFIELD RD W"
checkbox input "false"
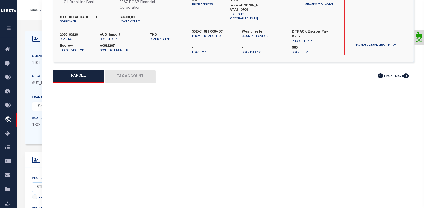
type input "BRONXVILLE NY 10708"
type textarea "Tax ID Special Project"
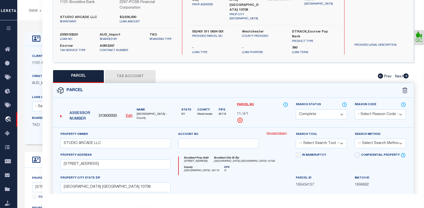
click at [279, 132] on link "Payment History" at bounding box center [277, 133] width 22 height 4
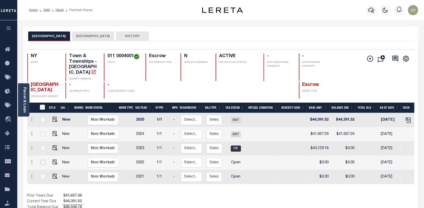
click at [43, 160] on input "checkbox" at bounding box center [42, 162] width 5 height 5
checkbox input "true"
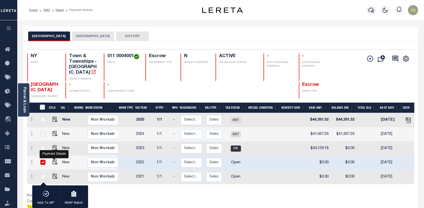
click at [52, 154] on body "Home OMS Detail Payment History Profile" at bounding box center [212, 159] width 424 height 318
click at [56, 159] on img "" at bounding box center [54, 161] width 5 height 5
checkbox input "false"
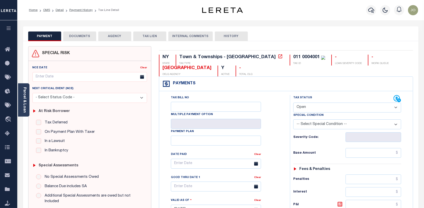
click at [394, 107] on select "- Select Status Code - Open Due/Unpaid Paid Incomplete No Tax Due Internal Refu…" at bounding box center [347, 107] width 108 height 10
select select "PYD"
click at [293, 103] on select "- Select Status Code - Open Due/Unpaid Paid Incomplete No Tax Due Internal Refu…" at bounding box center [347, 107] width 108 height 10
type input "[DATE]"
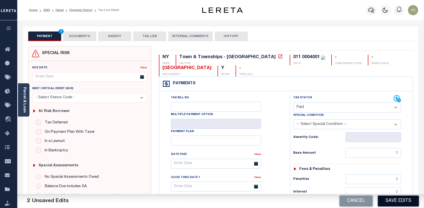
click at [392, 201] on button "Save Edits" at bounding box center [397, 200] width 41 height 11
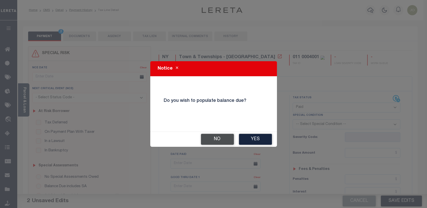
click at [221, 138] on button "No" at bounding box center [217, 139] width 33 height 11
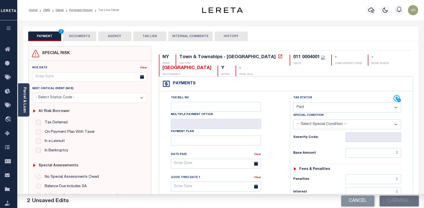
checkbox input "false"
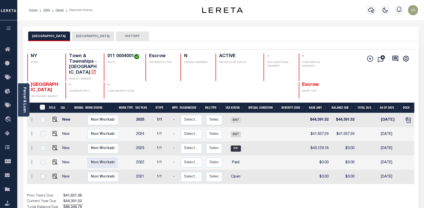
click at [41, 174] on input "checkbox" at bounding box center [42, 176] width 5 height 5
checkbox input "true"
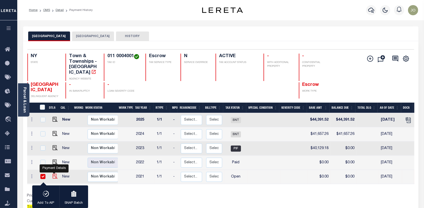
click at [52, 173] on img "" at bounding box center [54, 175] width 5 height 5
checkbox input "false"
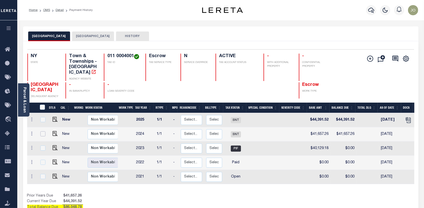
click at [43, 131] on input "checkbox" at bounding box center [42, 133] width 5 height 5
checkbox input "true"
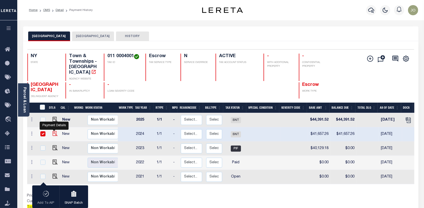
click at [53, 131] on img "" at bounding box center [54, 133] width 5 height 5
checkbox input "false"
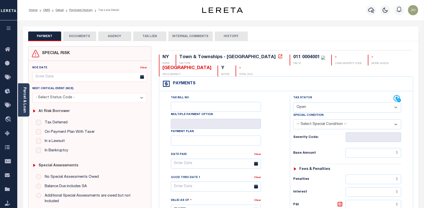
click at [397, 108] on select "- Select Status Code - Open Due/Unpaid Paid Incomplete No Tax Due Internal Refu…" at bounding box center [347, 107] width 108 height 10
select select "PYD"
click at [293, 103] on select "- Select Status Code - Open Due/Unpaid Paid Incomplete No Tax Due Internal Refu…" at bounding box center [347, 107] width 108 height 10
type input "[DATE]"
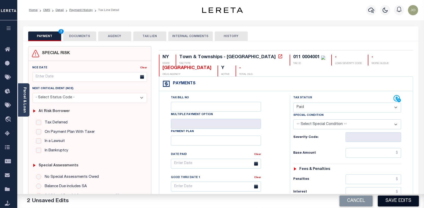
click at [406, 199] on button "Save Edits" at bounding box center [397, 200] width 41 height 11
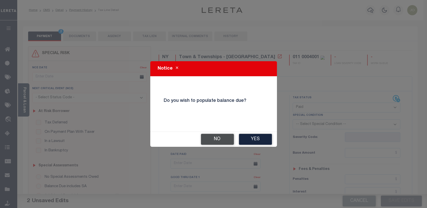
click at [225, 138] on button "No" at bounding box center [217, 139] width 33 height 11
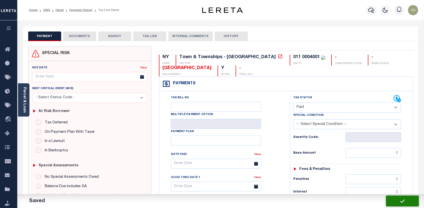
checkbox input "false"
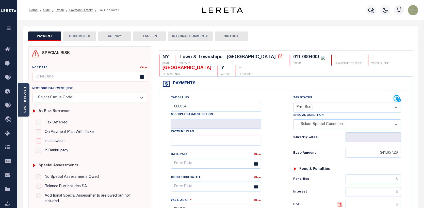
click at [395, 108] on select "- Select Status Code - Open Due/Unpaid Paid Incomplete No Tax Due Internal Refu…" at bounding box center [347, 107] width 108 height 10
select select "PYD"
click at [293, 103] on select "- Select Status Code - Open Due/Unpaid Paid Incomplete No Tax Due Internal Refu…" at bounding box center [347, 107] width 108 height 10
type input "[DATE]"
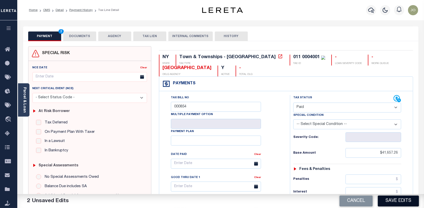
click at [398, 201] on button "Save Edits" at bounding box center [397, 200] width 41 height 11
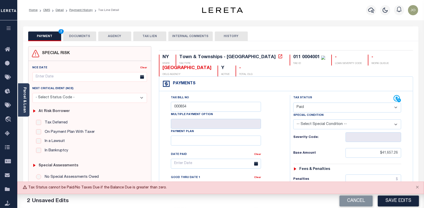
click at [299, 143] on div "Tax Status Status - Select Status Code -" at bounding box center [349, 207] width 118 height 224
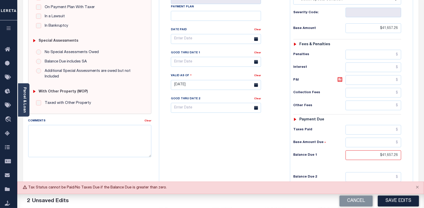
scroll to position [152, 0]
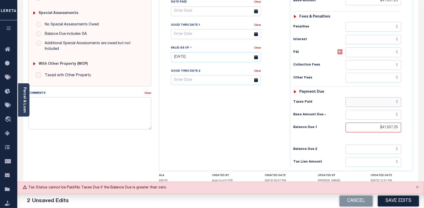
click at [398, 99] on input "text" at bounding box center [373, 102] width 56 height 10
click at [381, 100] on input "$5,267.26" at bounding box center [373, 102] width 56 height 10
type input "6"
click at [398, 101] on input "text" at bounding box center [373, 102] width 56 height 10
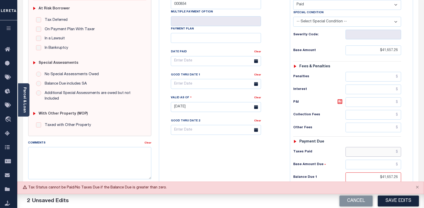
scroll to position [101, 0]
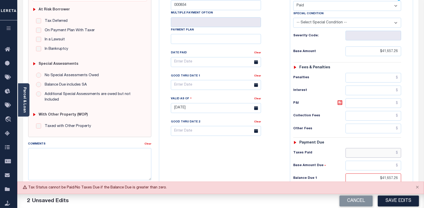
click at [398, 152] on input "text" at bounding box center [373, 153] width 56 height 10
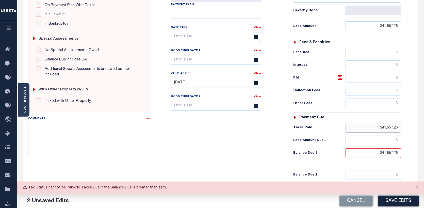
scroll to position [127, 0]
type input "$41,657.26"
click at [382, 151] on input "$41,657.26" at bounding box center [373, 153] width 56 height 10
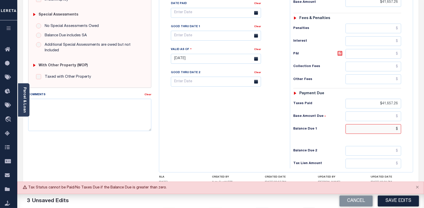
scroll to position [152, 0]
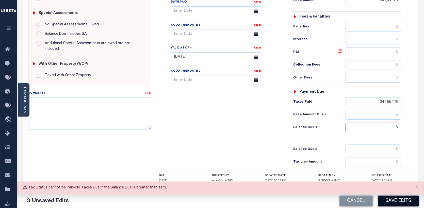
type input "$.00"
click at [388, 199] on button "Save Edits" at bounding box center [397, 200] width 41 height 11
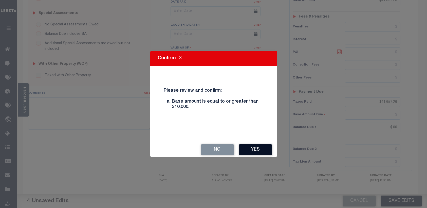
click at [247, 146] on button "Yes" at bounding box center [255, 149] width 33 height 11
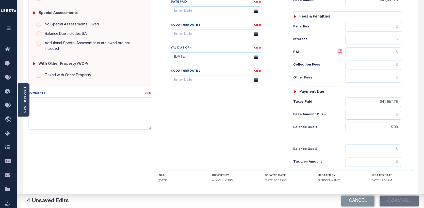
checkbox input "false"
type input "$41,657.26"
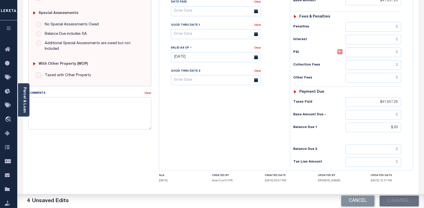
type input "$41,657.26"
type input "$0"
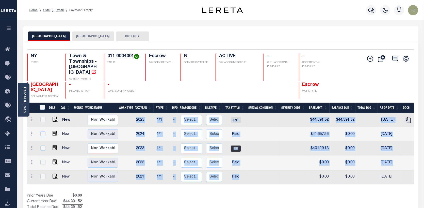
drag, startPoint x: 296, startPoint y: 177, endPoint x: 345, endPoint y: 181, distance: 49.2
click at [345, 181] on div "DTLS CAL WorkQ Work Status Work Type Tax Year RType MPO ReasonCode BillType Tax…" at bounding box center [220, 148] width 387 height 71
click at [42, 117] on input "checkbox" at bounding box center [42, 119] width 5 height 5
checkbox input "true"
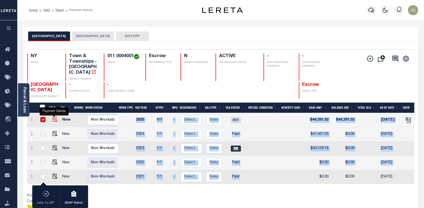
click at [56, 117] on img "" at bounding box center [54, 119] width 5 height 5
checkbox input "false"
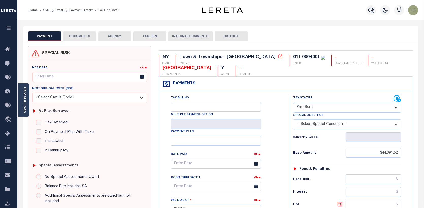
click at [397, 108] on select "- Select Status Code - Open Due/Unpaid Paid Incomplete No Tax Due Internal Refu…" at bounding box center [347, 107] width 108 height 10
select select "PYD"
click at [293, 103] on select "- Select Status Code - Open Due/Unpaid Paid Incomplete No Tax Due Internal Refu…" at bounding box center [347, 107] width 108 height 10
type input "10/15/2025"
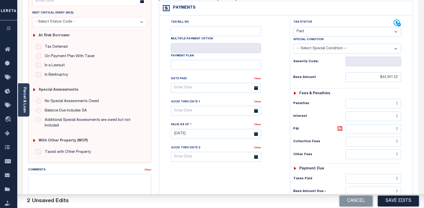
scroll to position [76, 0]
click at [397, 178] on input "text" at bounding box center [373, 178] width 56 height 10
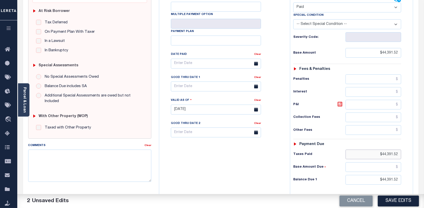
scroll to position [101, 0]
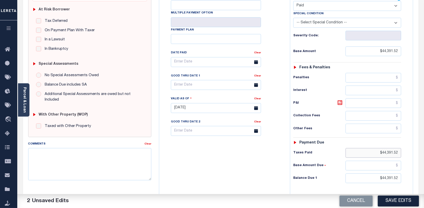
type input "$44,391.52"
click at [382, 177] on input "$44,391.52" at bounding box center [373, 178] width 56 height 10
type input "$0.00"
click at [394, 196] on button "Save Edits" at bounding box center [397, 200] width 41 height 11
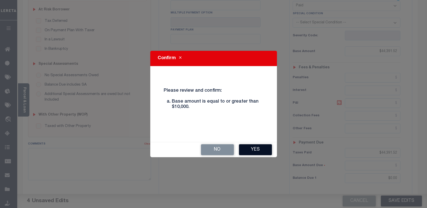
click at [259, 153] on button "Yes" at bounding box center [255, 149] width 33 height 11
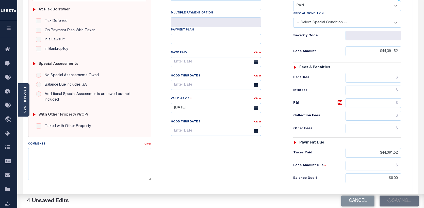
checkbox input "false"
type input "$44,391.52"
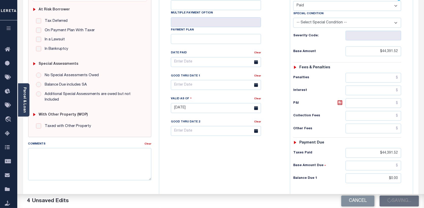
type input "$44,391.52"
type input "$0"
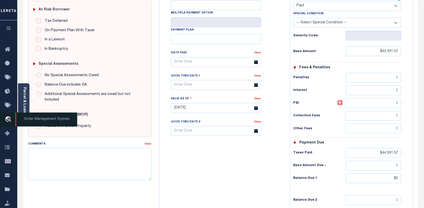
click at [7, 119] on icon "travel_explore" at bounding box center [9, 119] width 8 height 7
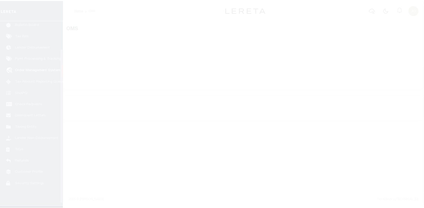
scroll to position [37, 0]
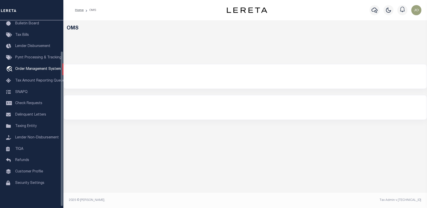
select select "200"
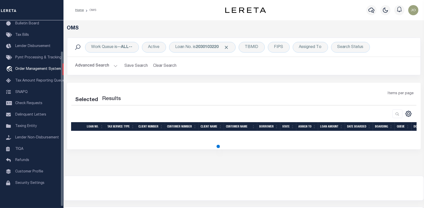
select select "200"
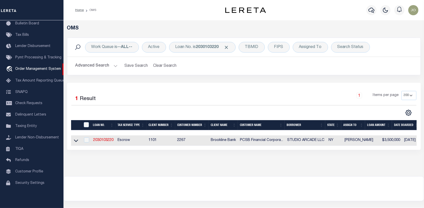
click at [104, 137] on td "2030103220" at bounding box center [103, 140] width 24 height 10
checkbox input "true"
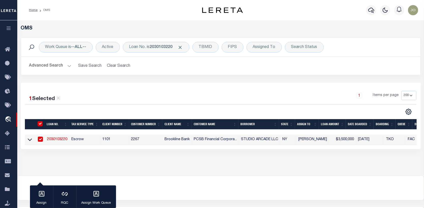
click at [56, 137] on link "2030103220" at bounding box center [57, 139] width 20 height 4
type input "2030103220"
type input "STUDIO ARCADE LLC"
select select
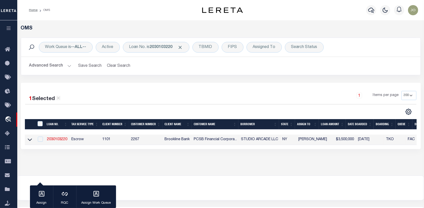
select select
select select "Escrow"
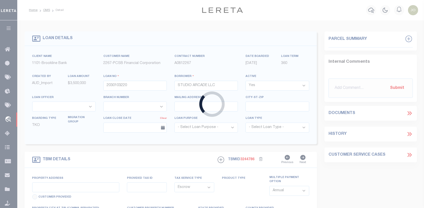
type input "[STREET_ADDRESS]"
type input "552401 011 0004 001"
type input "[GEOGRAPHIC_DATA] [GEOGRAPHIC_DATA] 10708"
type input "14628"
type input "NY"
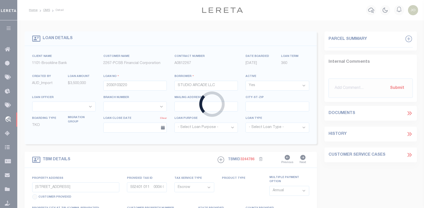
select select
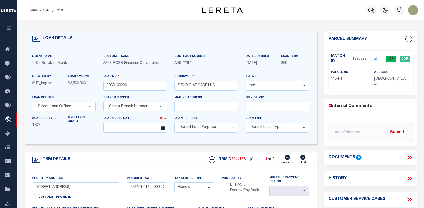
click at [357, 56] on link "1896892" at bounding box center [359, 58] width 14 height 5
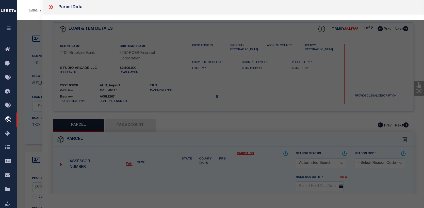
checkbox input "false"
select select "CP"
type input "STUDIO ARCADE LLC"
select select
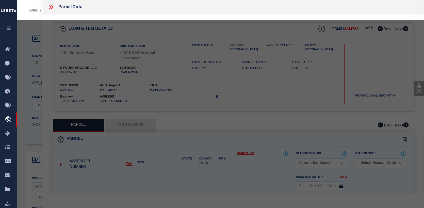
type input "[STREET_ADDRESS]"
checkbox input "false"
type input "[GEOGRAPHIC_DATA] [GEOGRAPHIC_DATA] 10708"
type textarea "Tax ID Special Project"
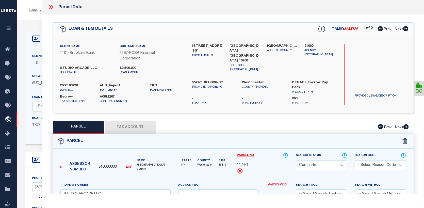
click at [272, 182] on link "Payment History" at bounding box center [277, 184] width 22 height 4
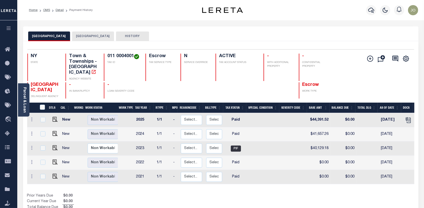
click at [70, 37] on div "[GEOGRAPHIC_DATA] [GEOGRAPHIC_DATA] VILLAGE HISTORY" at bounding box center [220, 35] width 385 height 9
click at [83, 35] on button "[GEOGRAPHIC_DATA]" at bounding box center [93, 36] width 42 height 10
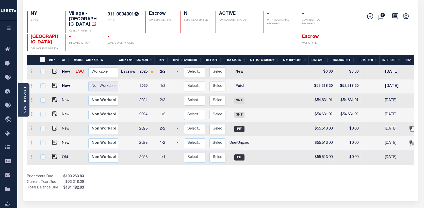
scroll to position [51, 0]
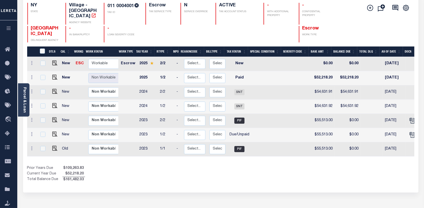
click at [38, 128] on td at bounding box center [42, 135] width 11 height 14
checkbox input "true"
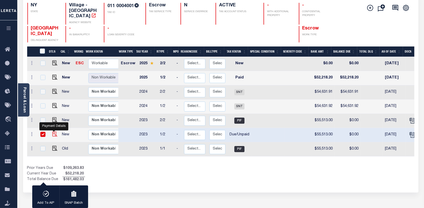
click at [54, 131] on img "" at bounding box center [54, 133] width 5 height 5
checkbox input "false"
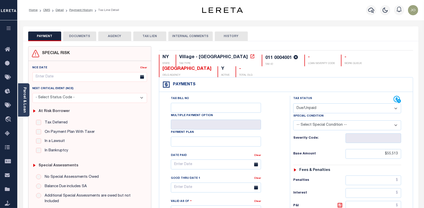
click at [396, 108] on select "- Select Status Code - Open Due/Unpaid Paid Incomplete No Tax Due Internal Refu…" at bounding box center [347, 108] width 108 height 10
select select "PYD"
click at [293, 103] on select "- Select Status Code - Open Due/Unpaid Paid Incomplete No Tax Due Internal Refu…" at bounding box center [347, 108] width 108 height 10
type input "[DATE]"
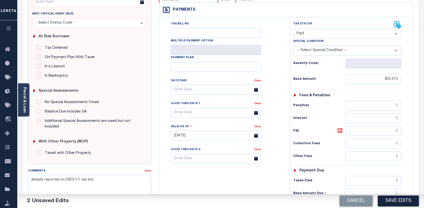
scroll to position [76, 0]
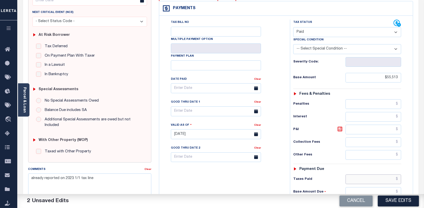
click at [397, 176] on input "text" at bounding box center [373, 179] width 56 height 10
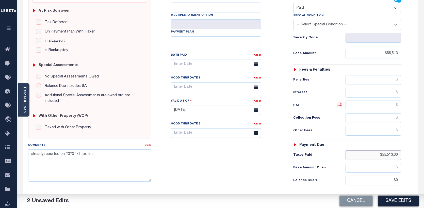
scroll to position [101, 0]
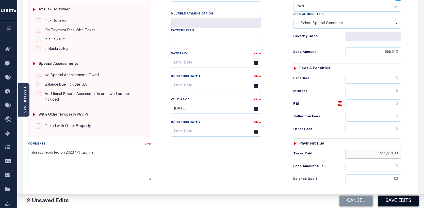
type input "$55,513.00"
click at [395, 197] on button "Save Edits" at bounding box center [397, 200] width 41 height 11
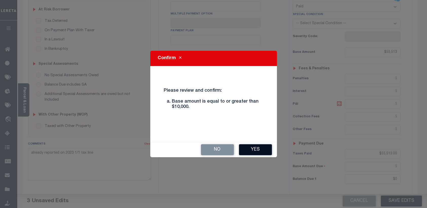
click at [254, 148] on button "Yes" at bounding box center [255, 149] width 33 height 11
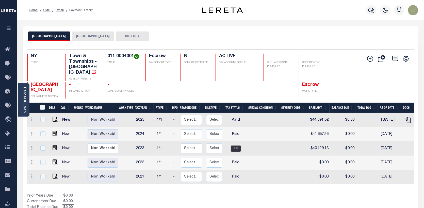
click at [97, 30] on div "[GEOGRAPHIC_DATA] [GEOGRAPHIC_DATA] VILLAGE HISTORY" at bounding box center [220, 33] width 395 height 15
click at [88, 36] on button "[GEOGRAPHIC_DATA]" at bounding box center [93, 36] width 42 height 10
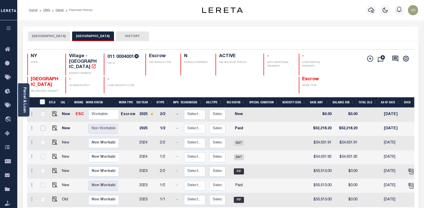
click at [42, 126] on input "checkbox" at bounding box center [42, 128] width 5 height 5
checkbox input "true"
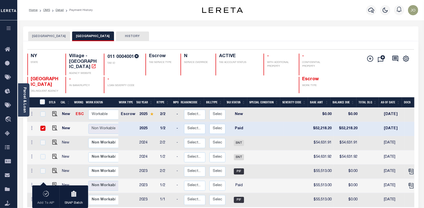
click at [57, 122] on td at bounding box center [54, 129] width 12 height 14
checkbox input "false"
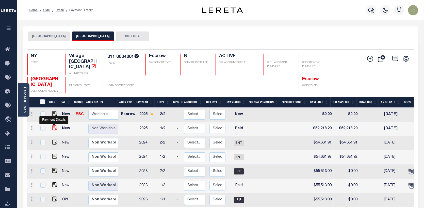
click at [56, 125] on img "" at bounding box center [54, 127] width 5 height 5
checkbox input "true"
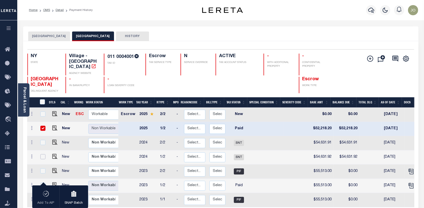
click at [41, 154] on input "checkbox" at bounding box center [42, 156] width 5 height 5
checkbox input "true"
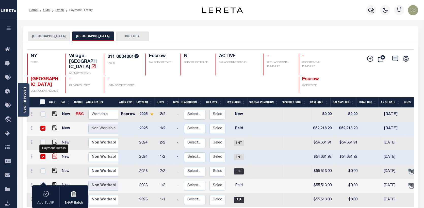
click at [56, 154] on img "" at bounding box center [54, 156] width 5 height 5
checkbox input "false"
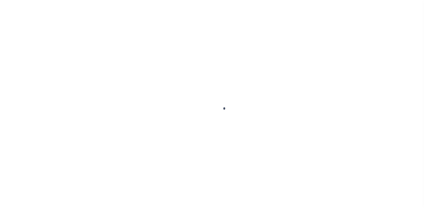
select select "PYD"
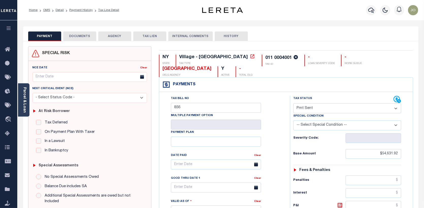
click at [395, 108] on select "- Select Status Code - Open Due/Unpaid Paid Incomplete No Tax Due Internal Refu…" at bounding box center [347, 108] width 108 height 10
select select "PYD"
click at [293, 103] on select "- Select Status Code - Open Due/Unpaid Paid Incomplete No Tax Due Internal Refu…" at bounding box center [347, 108] width 108 height 10
type input "[DATE]"
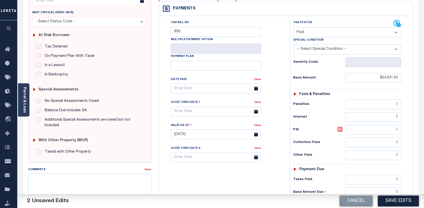
scroll to position [76, 0]
click at [398, 176] on input "text" at bounding box center [373, 179] width 56 height 10
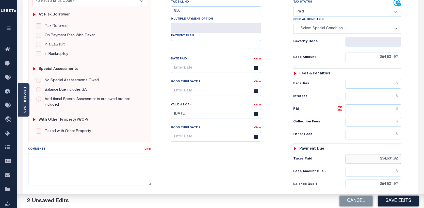
scroll to position [101, 0]
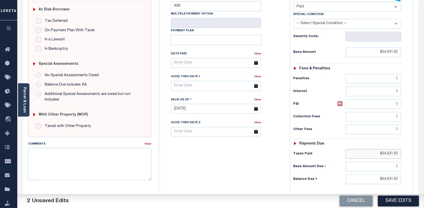
type input "$54,631.92"
click at [382, 176] on input "$54,631.92" at bounding box center [373, 179] width 56 height 10
type input "$0.00"
click at [395, 199] on button "Save Edits" at bounding box center [397, 200] width 41 height 11
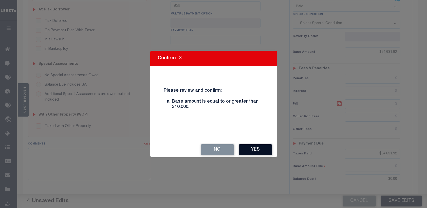
click at [261, 151] on button "Yes" at bounding box center [255, 149] width 33 height 11
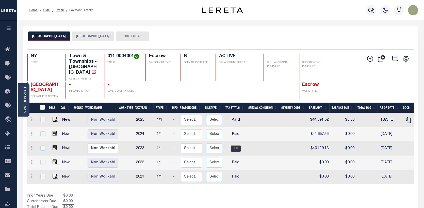
click at [87, 33] on button "[GEOGRAPHIC_DATA]" at bounding box center [93, 36] width 42 height 10
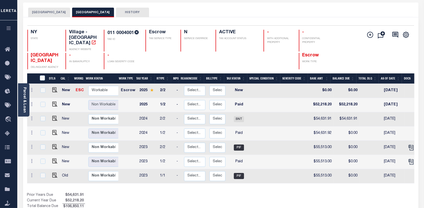
scroll to position [25, 0]
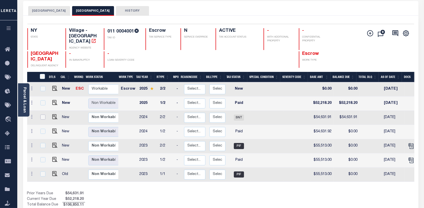
click at [43, 114] on input "checkbox" at bounding box center [42, 116] width 5 height 5
checkbox input "true"
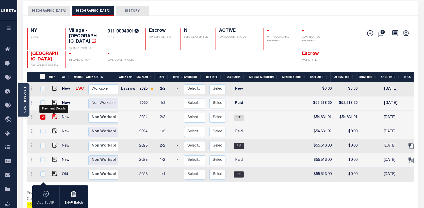
click at [53, 114] on img "" at bounding box center [54, 116] width 5 height 5
checkbox input "false"
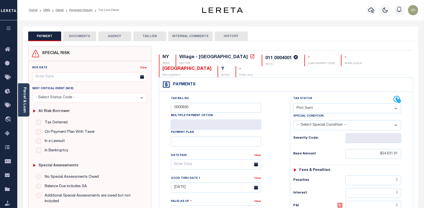
click at [396, 107] on select "- Select Status Code - Open Due/Unpaid Paid Incomplete No Tax Due Internal Refu…" at bounding box center [347, 108] width 108 height 10
select select "PYD"
click at [293, 103] on select "- Select Status Code - Open Due/Unpaid Paid Incomplete No Tax Due Internal Refu…" at bounding box center [347, 108] width 108 height 10
type input "[DATE]"
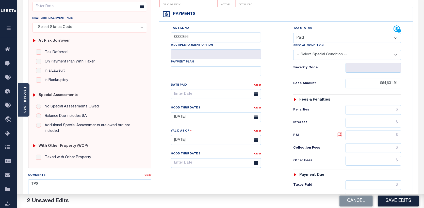
scroll to position [76, 0]
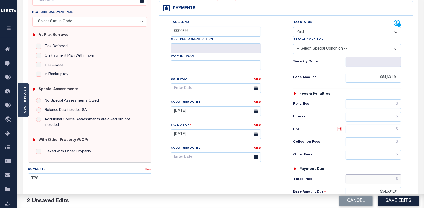
click at [397, 176] on input "text" at bounding box center [373, 179] width 56 height 10
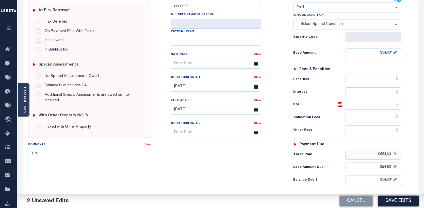
scroll to position [101, 0]
type input "$554,631.91"
click at [381, 176] on input "$54,631.91" at bounding box center [373, 179] width 56 height 10
type input "$0.00"
click at [383, 164] on input "$54,631.91" at bounding box center [373, 167] width 56 height 10
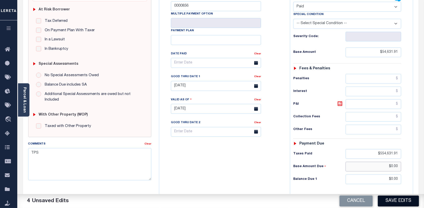
type input "$0.00"
click at [394, 199] on button "Save Edits" at bounding box center [397, 200] width 41 height 11
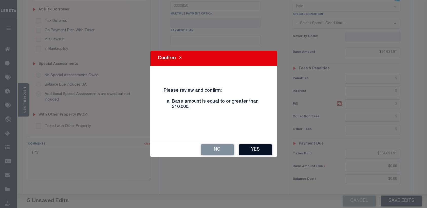
click at [256, 148] on button "Yes" at bounding box center [255, 149] width 33 height 11
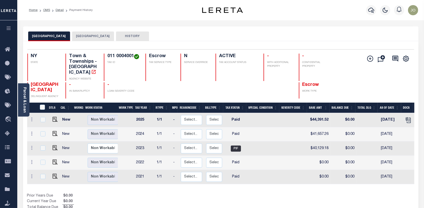
click at [92, 36] on button "[GEOGRAPHIC_DATA]" at bounding box center [93, 36] width 42 height 10
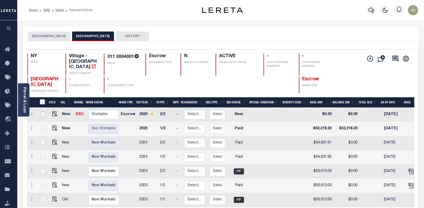
click at [41, 111] on input "checkbox" at bounding box center [42, 113] width 5 height 5
checkbox input "true"
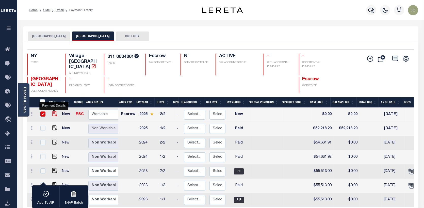
click at [55, 111] on img "" at bounding box center [54, 113] width 5 height 5
checkbox input "false"
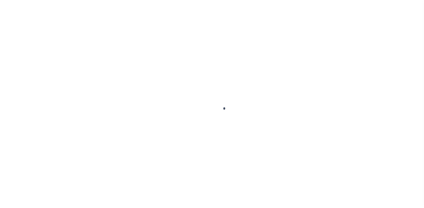
select select "NW2"
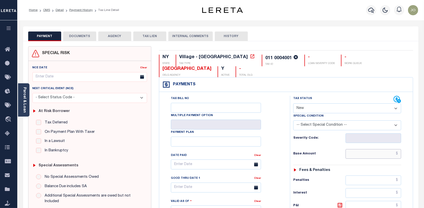
click at [397, 153] on input "text" at bounding box center [373, 154] width 56 height 10
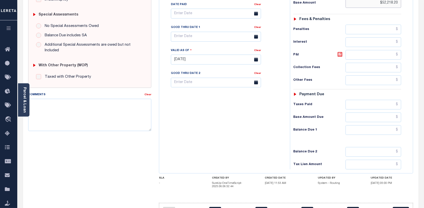
scroll to position [152, 0]
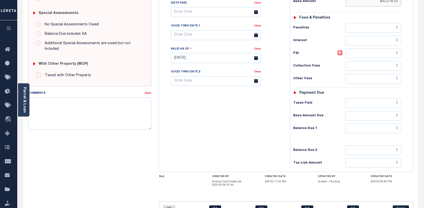
type input "$52,218.20"
type input "[DATE]"
click at [313, 161] on h6 "Tax Lien Amount" at bounding box center [319, 163] width 52 height 4
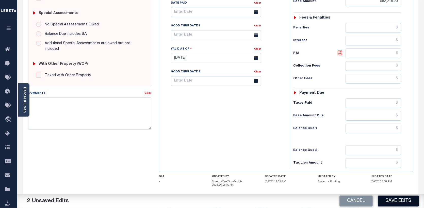
click at [406, 198] on button "Save Edits" at bounding box center [397, 200] width 41 height 11
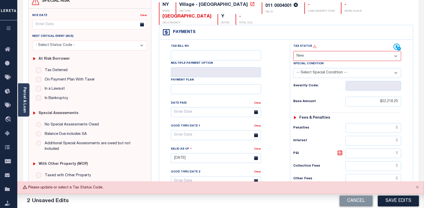
scroll to position [25, 0]
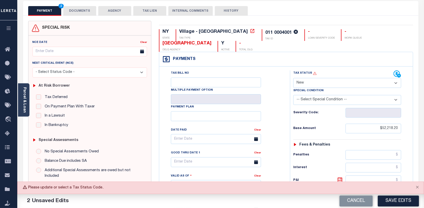
click at [397, 82] on select "- Select Status Code - Open Due/Unpaid Paid Incomplete No Tax Due Internal Refu…" at bounding box center [347, 83] width 108 height 10
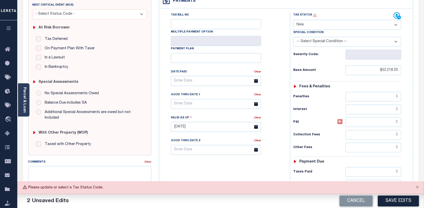
scroll to position [101, 0]
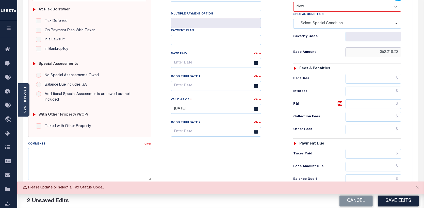
drag, startPoint x: 398, startPoint y: 48, endPoint x: 355, endPoint y: 49, distance: 42.4
click at [360, 49] on input "$52,218.20" at bounding box center [373, 52] width 56 height 10
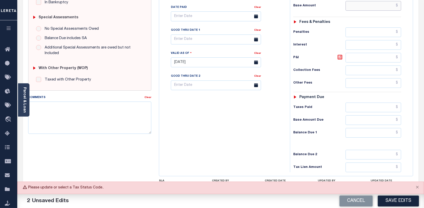
scroll to position [178, 0]
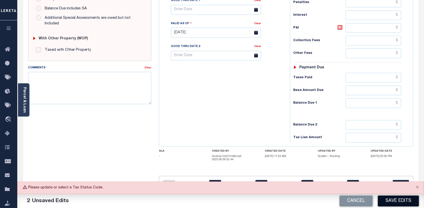
type input "[DATE]"
click at [398, 202] on button "Save Edits" at bounding box center [397, 201] width 41 height 11
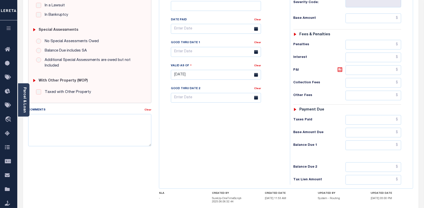
scroll to position [101, 0]
